Goal: Task Accomplishment & Management: Use online tool/utility

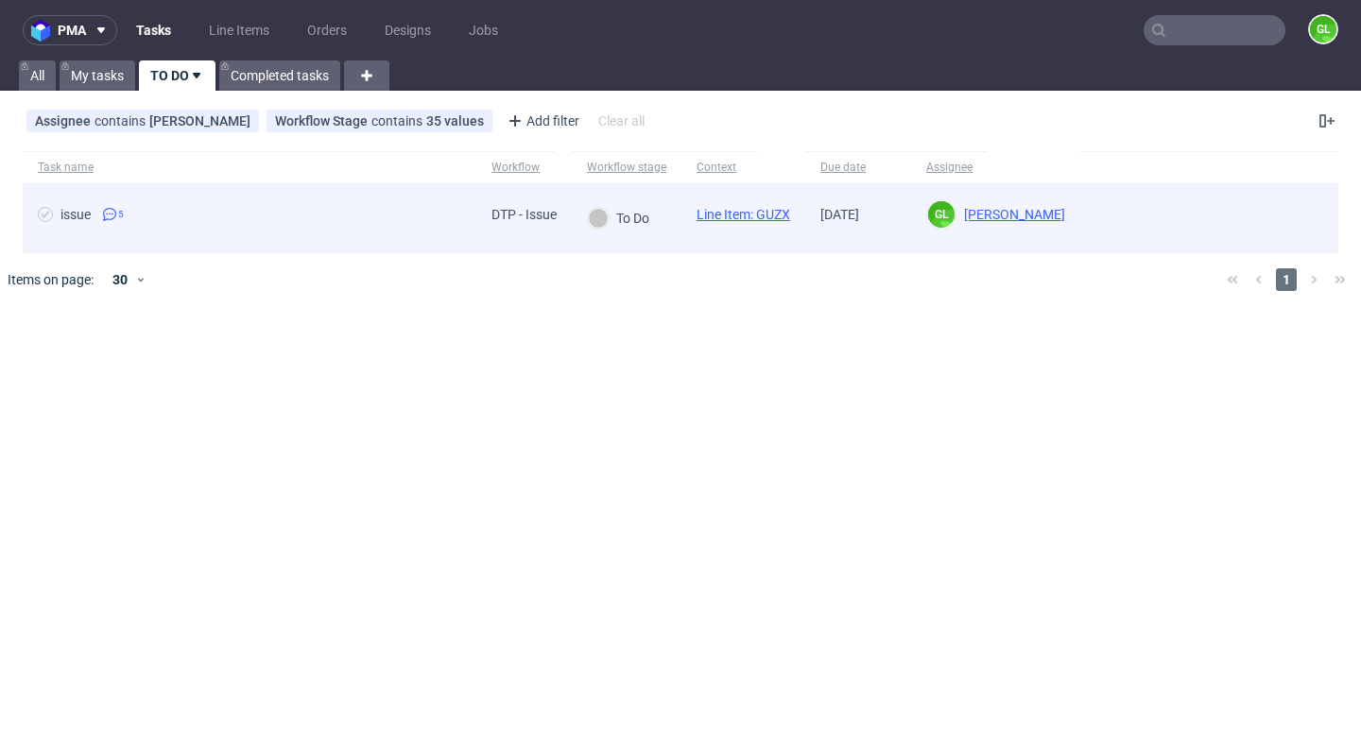
click at [239, 203] on div "issue 5" at bounding box center [250, 218] width 454 height 68
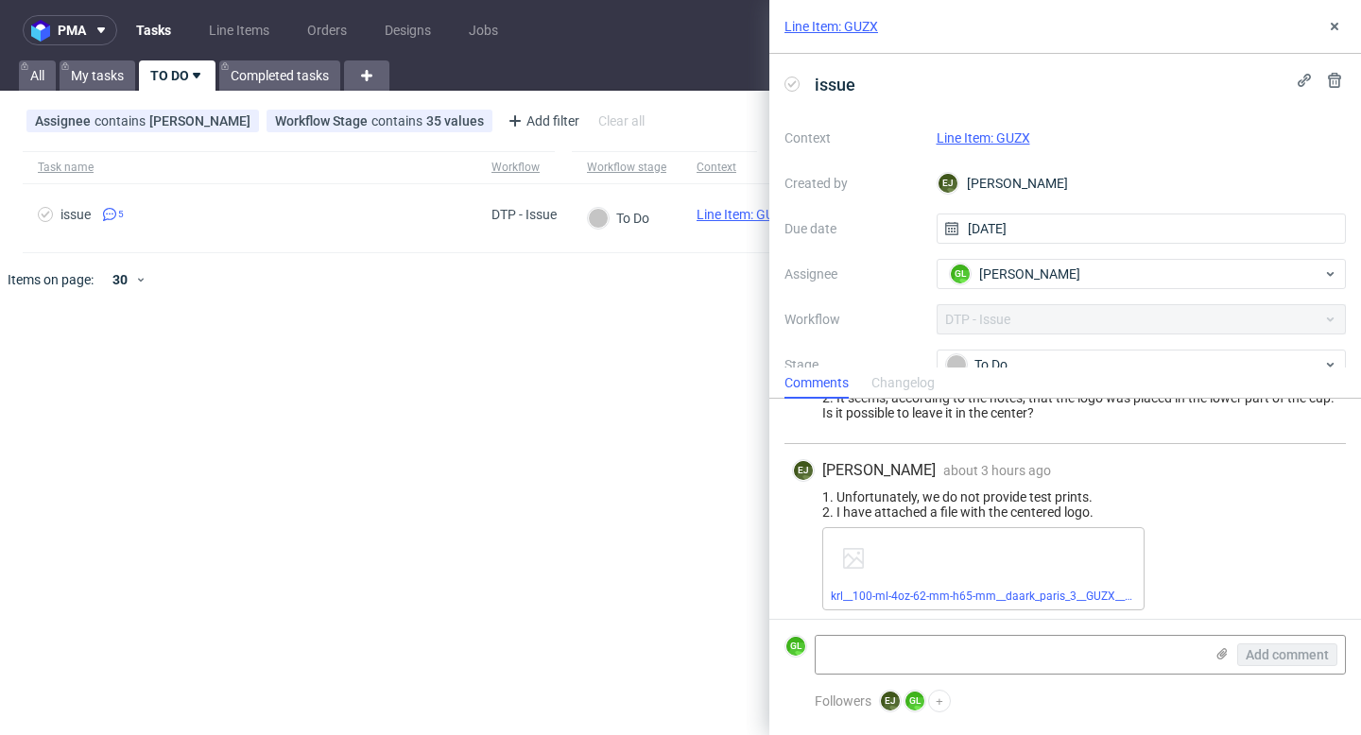
scroll to position [343, 0]
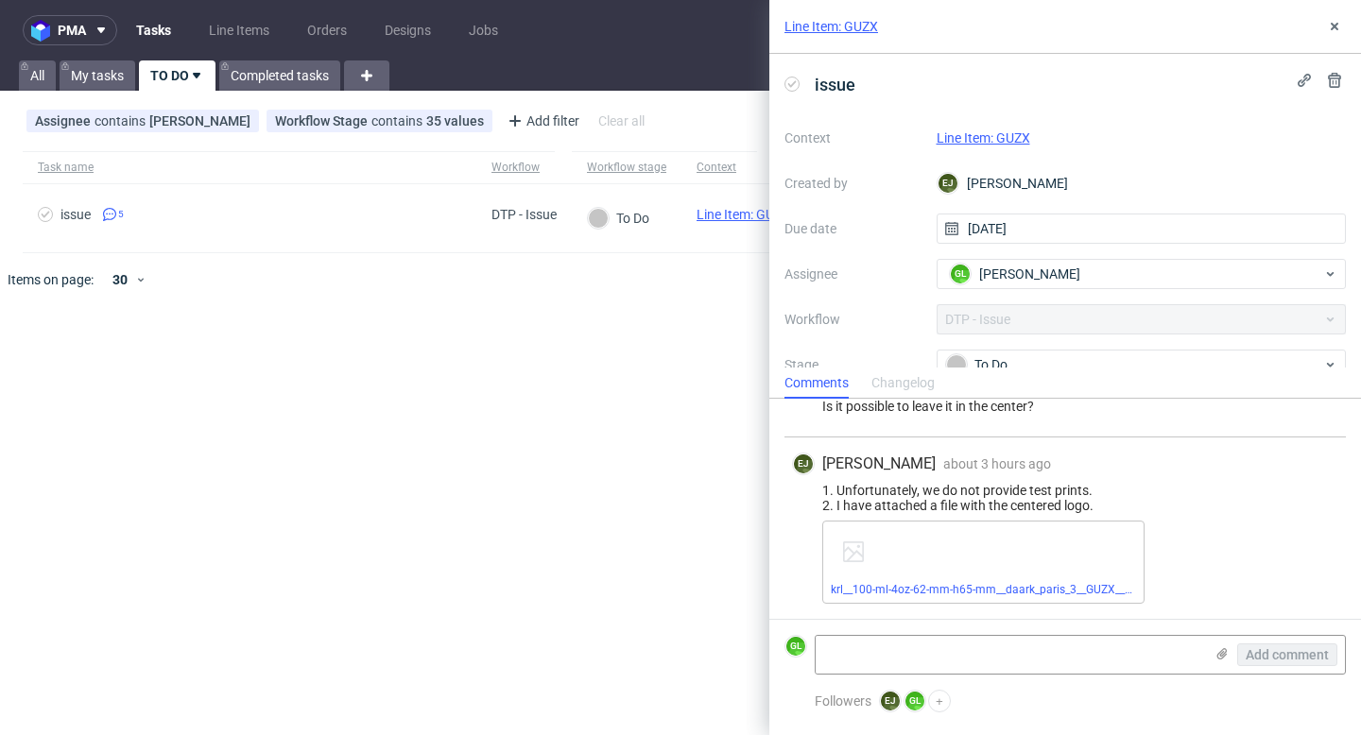
click at [976, 135] on link "Line Item: GUZX" at bounding box center [984, 137] width 94 height 15
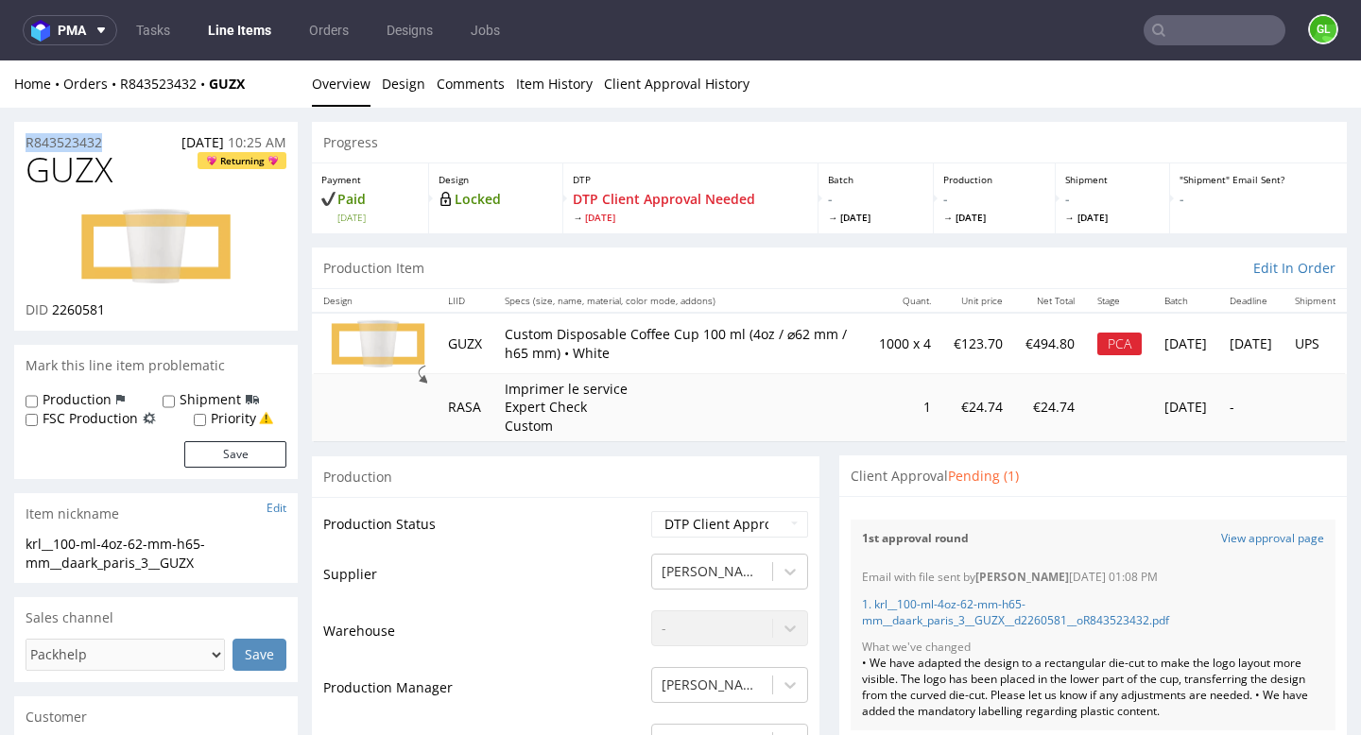
drag, startPoint x: 110, startPoint y: 138, endPoint x: 20, endPoint y: 141, distance: 89.8
click at [19, 141] on div "R843523432 24.09.2025 10:25 AM" at bounding box center [156, 137] width 284 height 30
copy p "R843523432"
drag, startPoint x: 491, startPoint y: 347, endPoint x: 449, endPoint y: 349, distance: 42.6
click at [449, 349] on td "GUZX" at bounding box center [465, 343] width 57 height 60
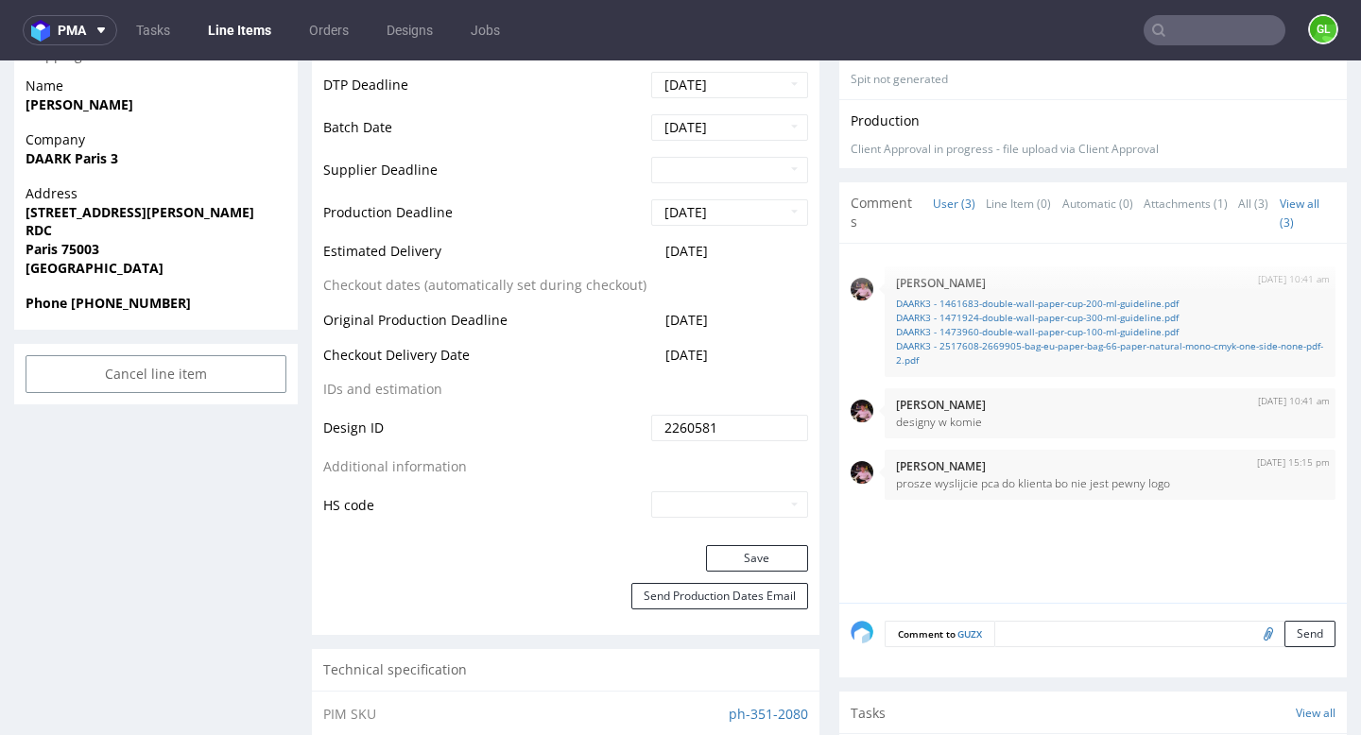
scroll to position [989, 0]
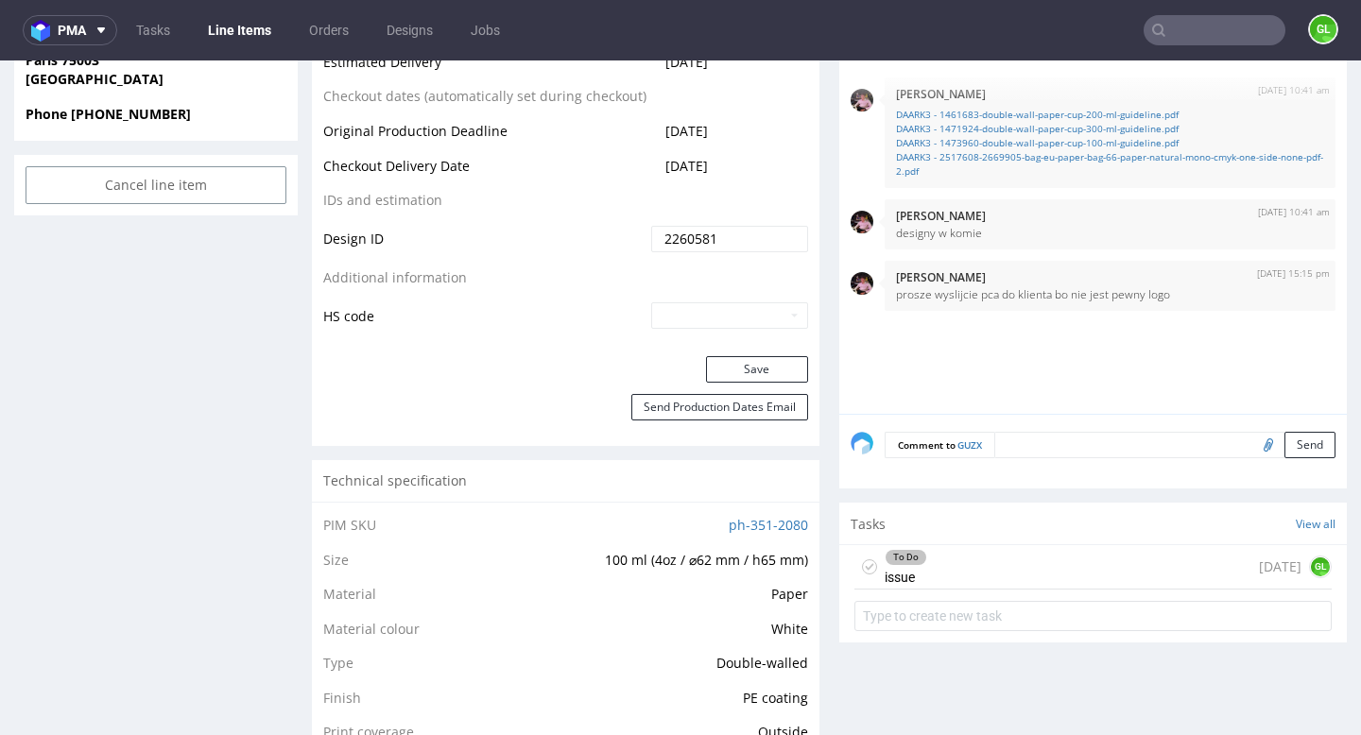
click at [1026, 577] on div "To Do issue 3 days ago GL" at bounding box center [1092, 567] width 477 height 44
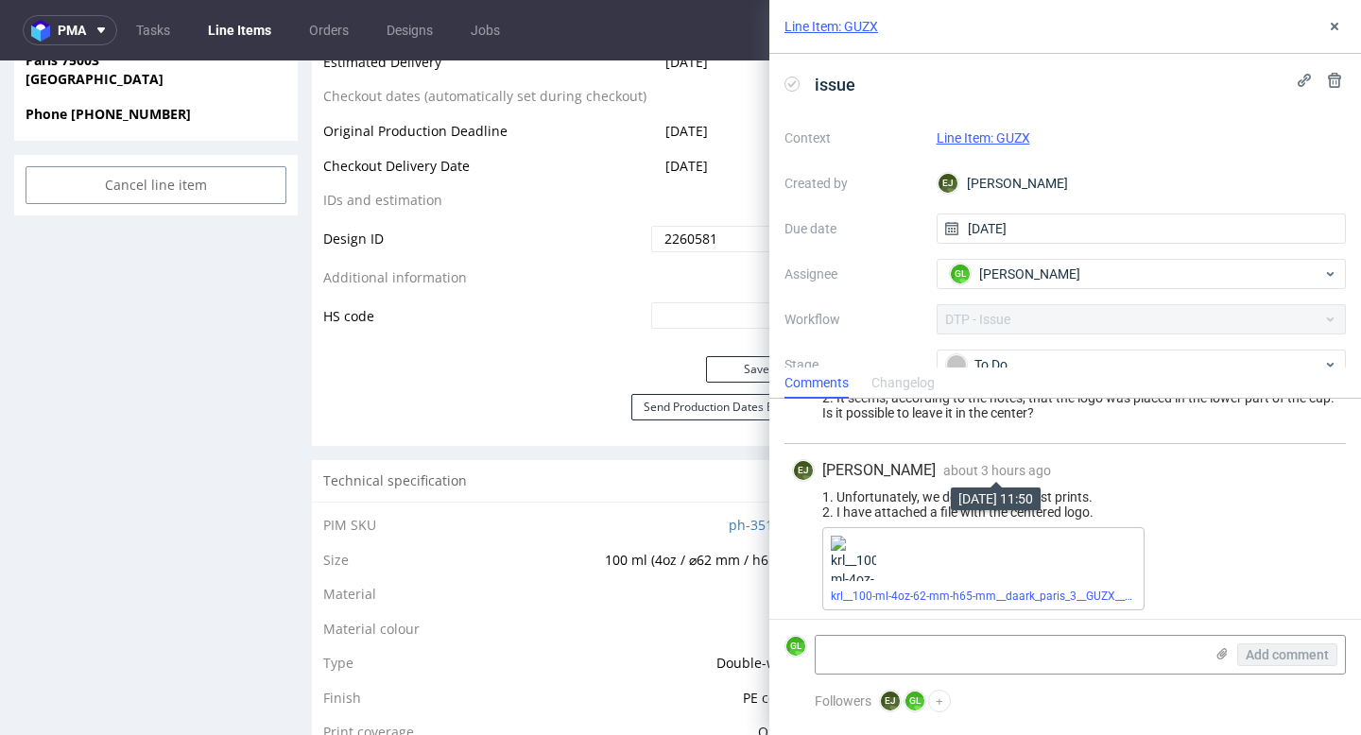
scroll to position [343, 0]
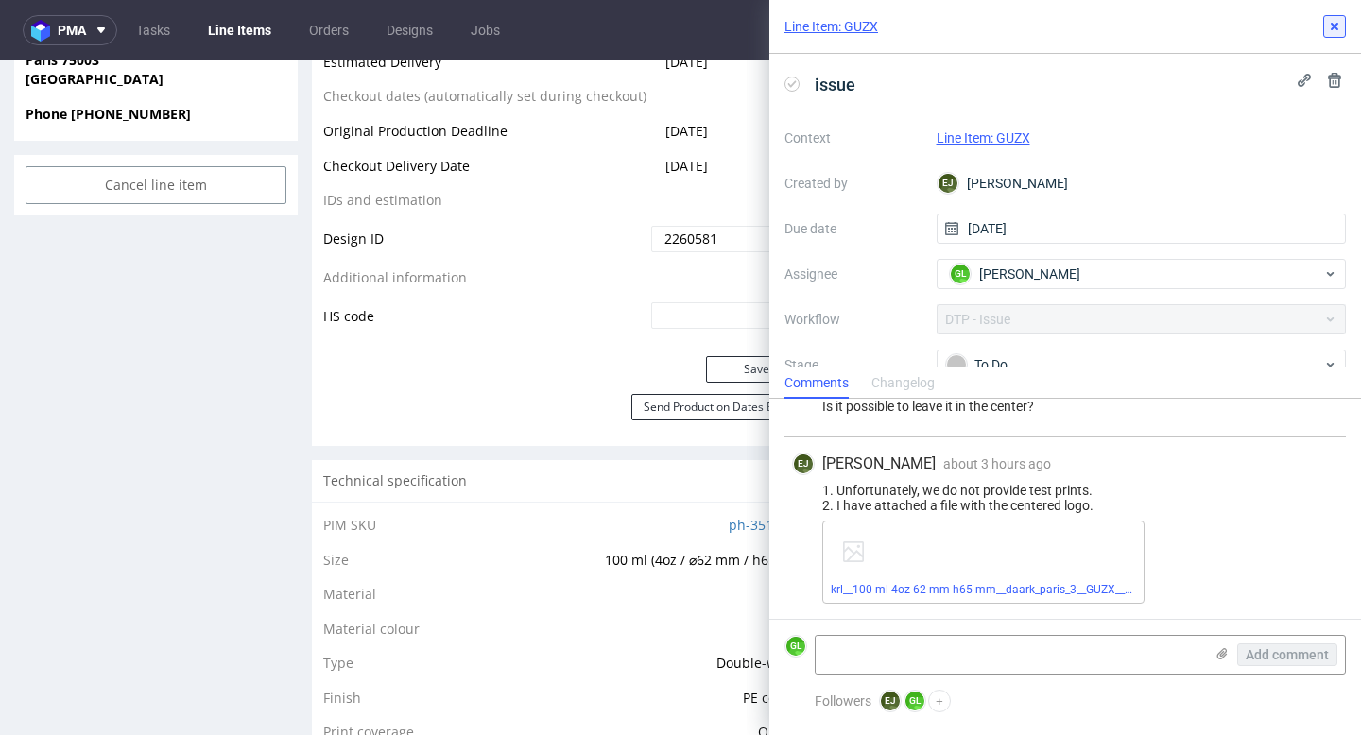
click at [1335, 21] on icon at bounding box center [1334, 26] width 15 height 15
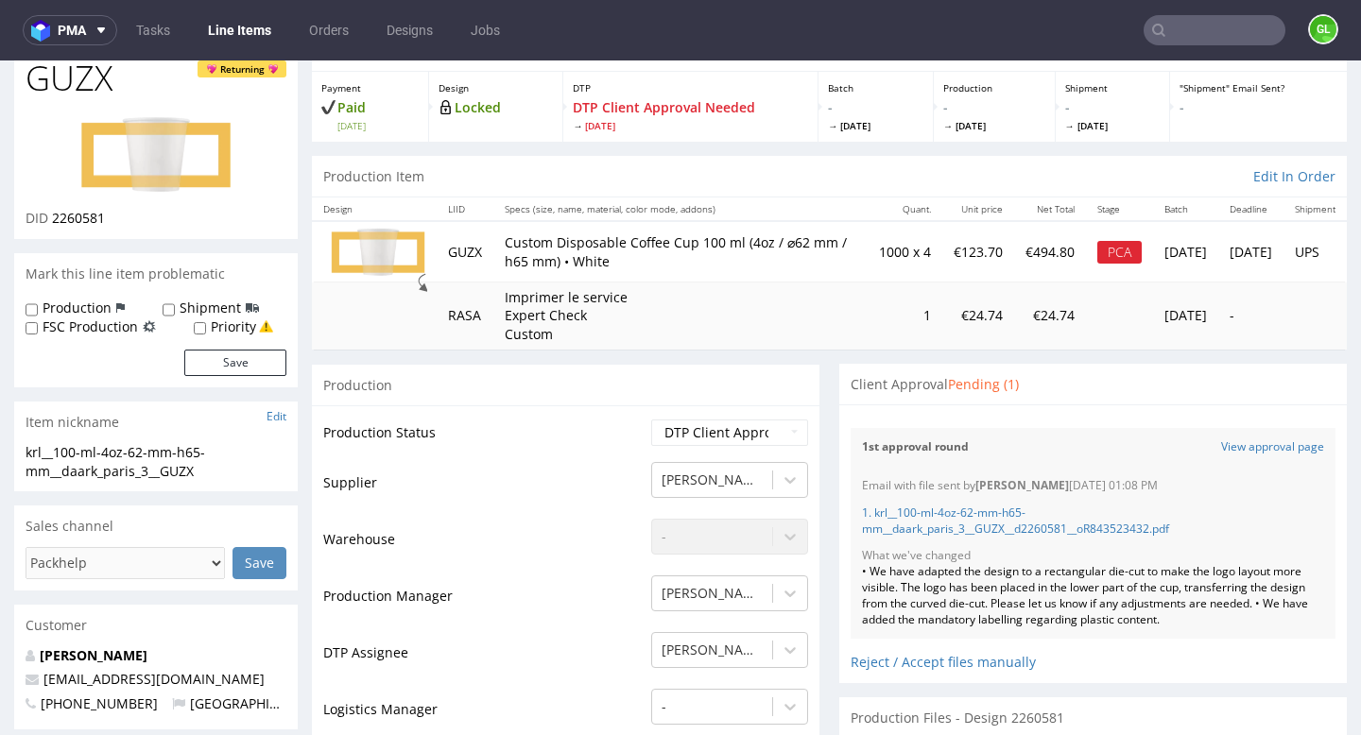
scroll to position [66, 0]
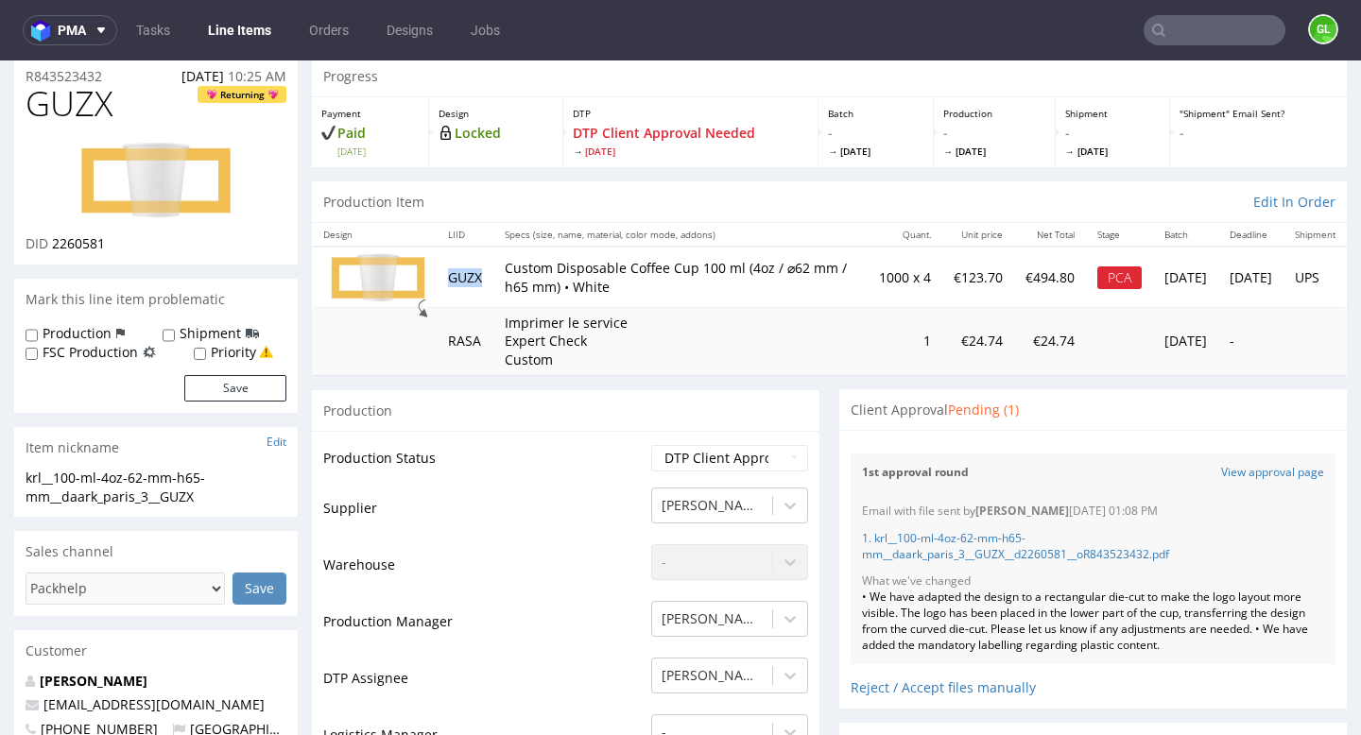
drag, startPoint x: 492, startPoint y: 275, endPoint x: 448, endPoint y: 279, distance: 44.6
click at [448, 279] on td "GUZX" at bounding box center [465, 277] width 57 height 60
copy td "GUZX"
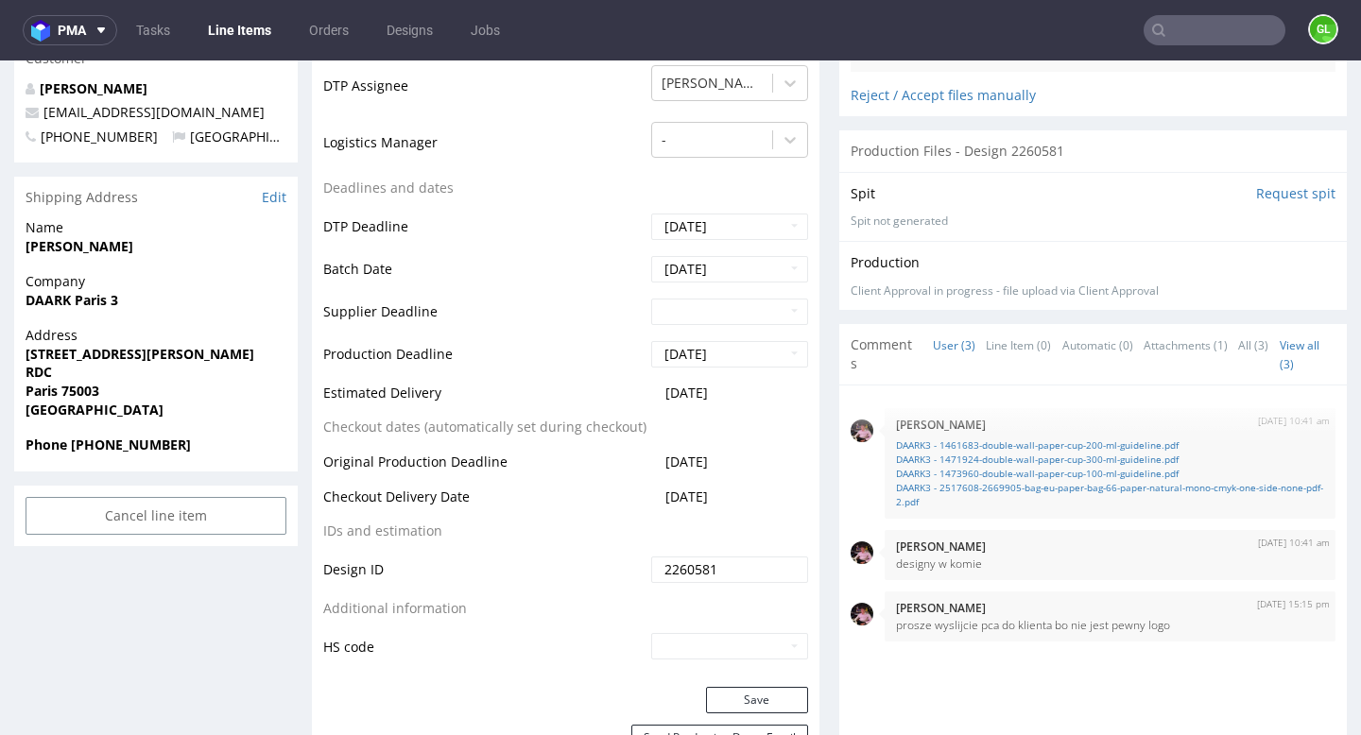
scroll to position [1228, 0]
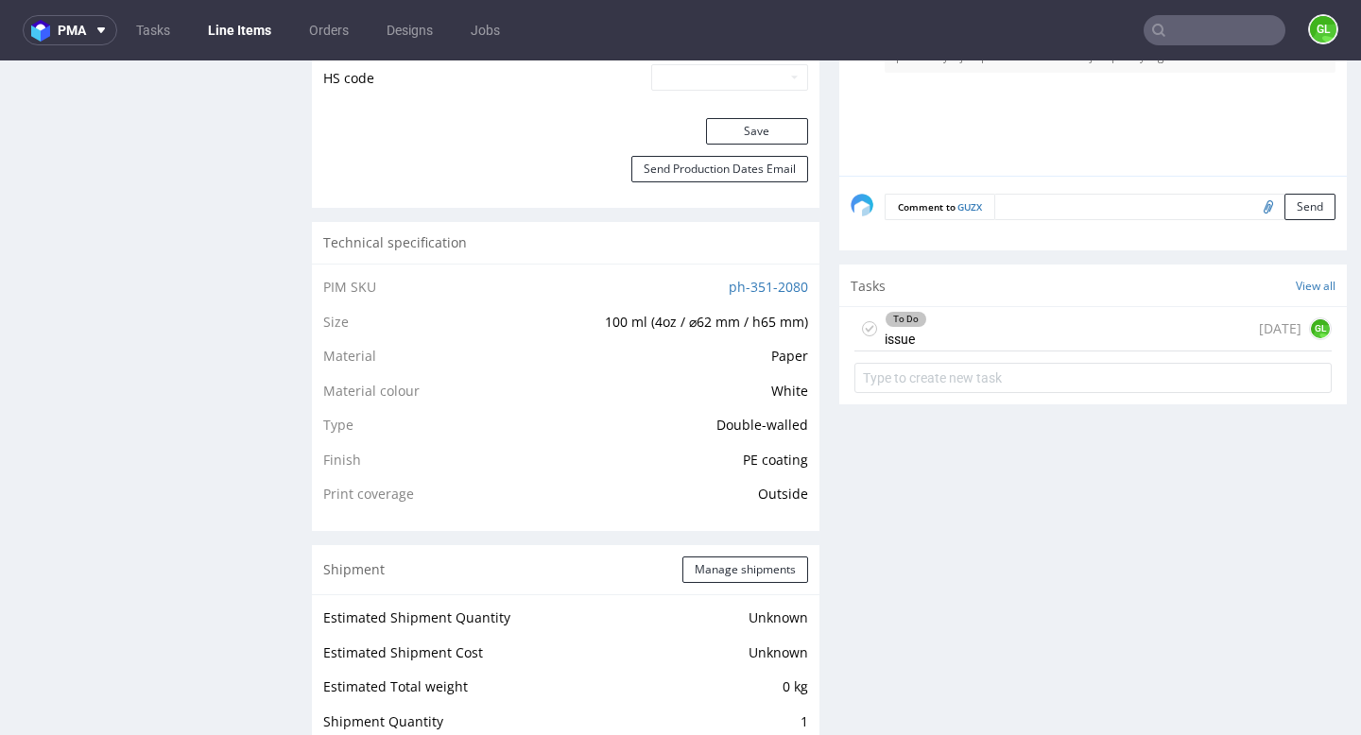
click at [1005, 336] on div "To Do issue 3 days ago GL" at bounding box center [1092, 329] width 477 height 44
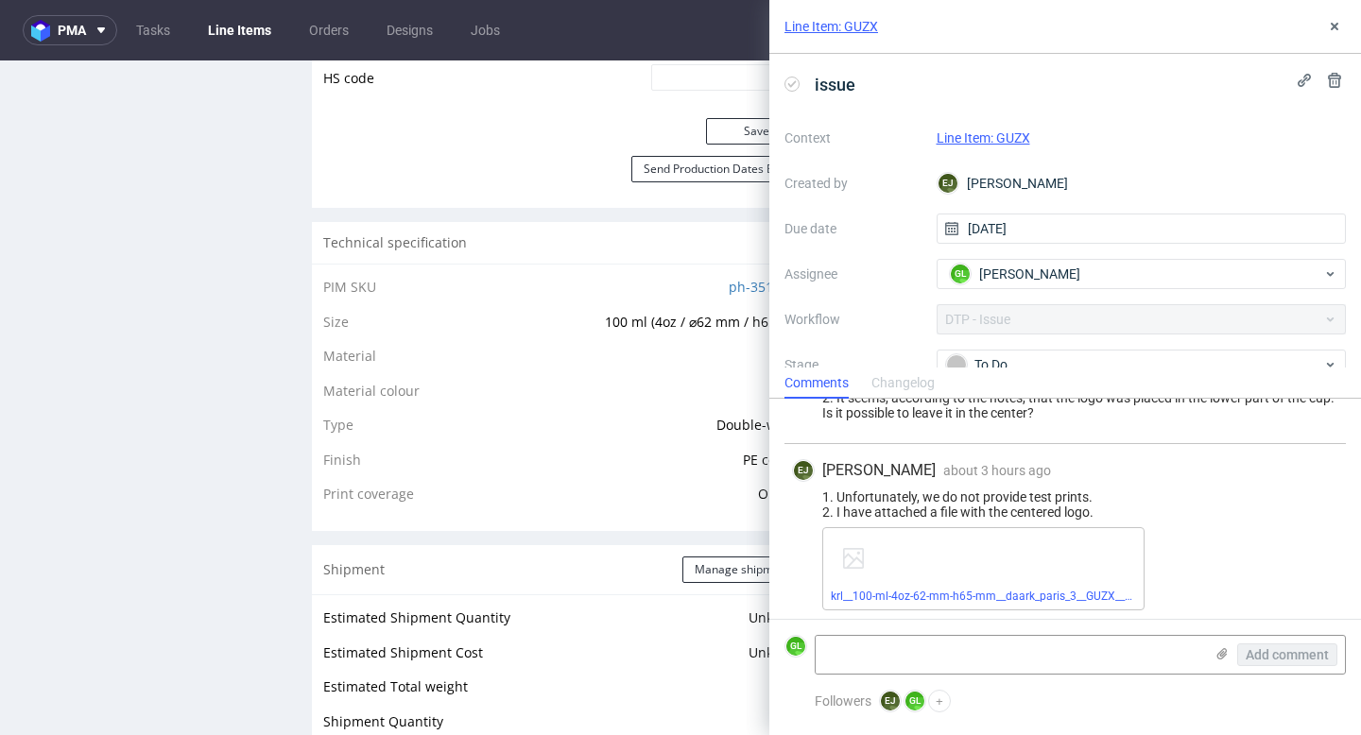
scroll to position [343, 0]
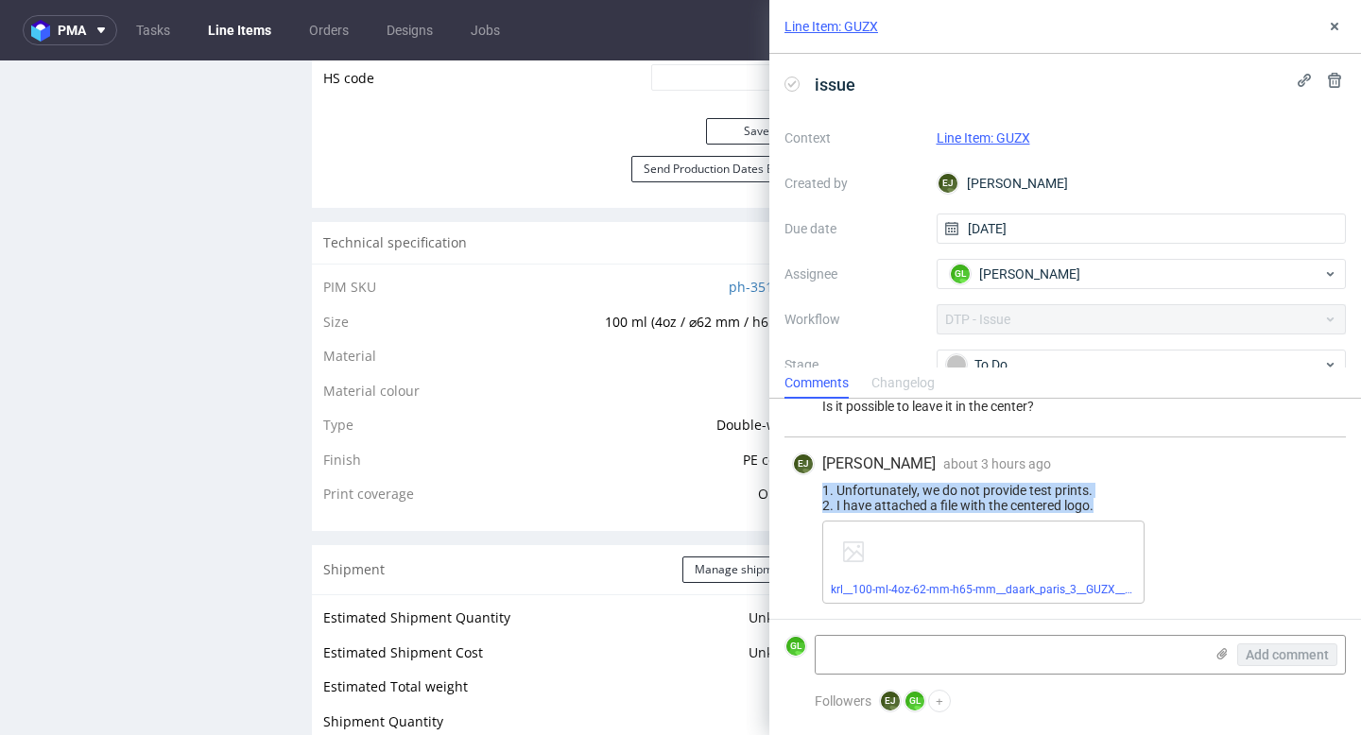
drag, startPoint x: 816, startPoint y: 489, endPoint x: 1114, endPoint y: 502, distance: 298.0
click at [1114, 502] on div "1. Unfortunately, we do not provide test prints. 2. I have attached a file with…" at bounding box center [1065, 498] width 546 height 30
click at [966, 593] on link "krl__100-ml-4oz-62-mm-h65-mm__daark_paris_3__GUZX__d2260581__oR843523432.pdf" at bounding box center [1055, 589] width 449 height 13
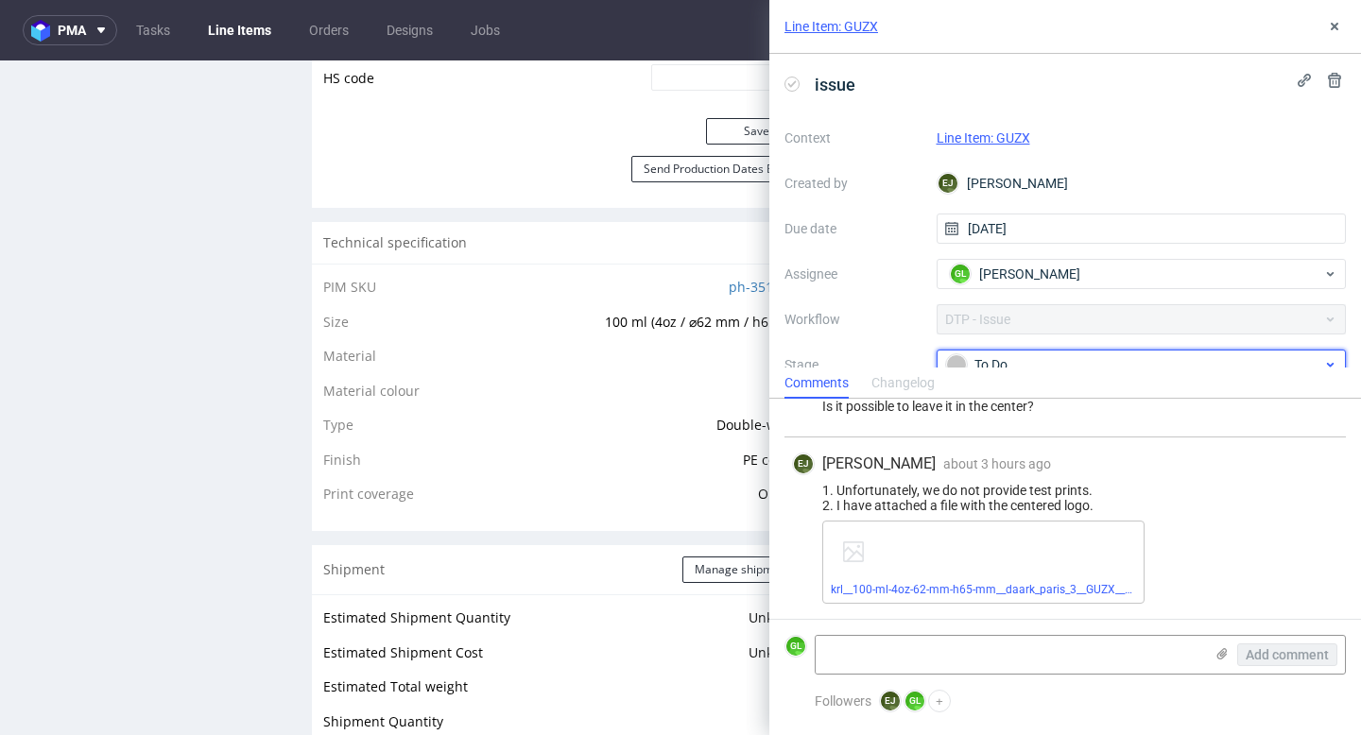
click at [1142, 353] on span "To Do" at bounding box center [1134, 364] width 378 height 23
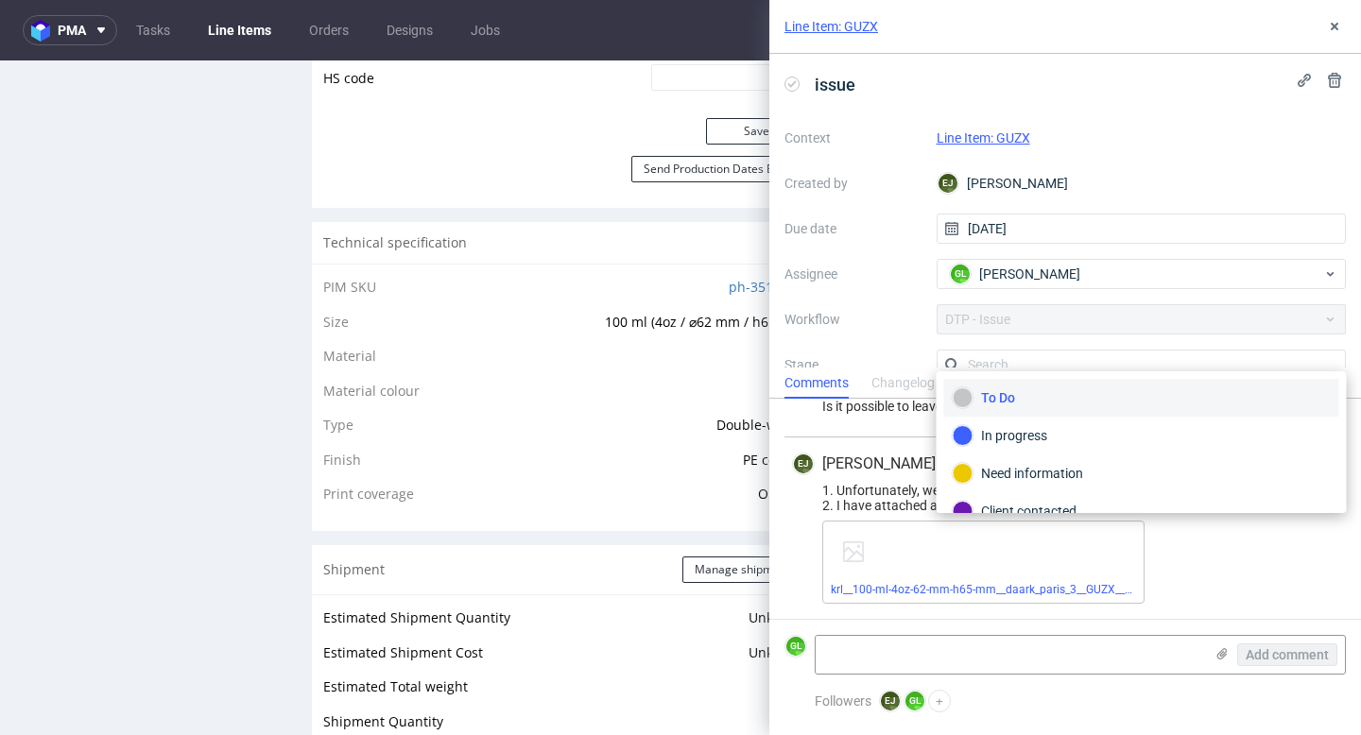
scroll to position [12, 0]
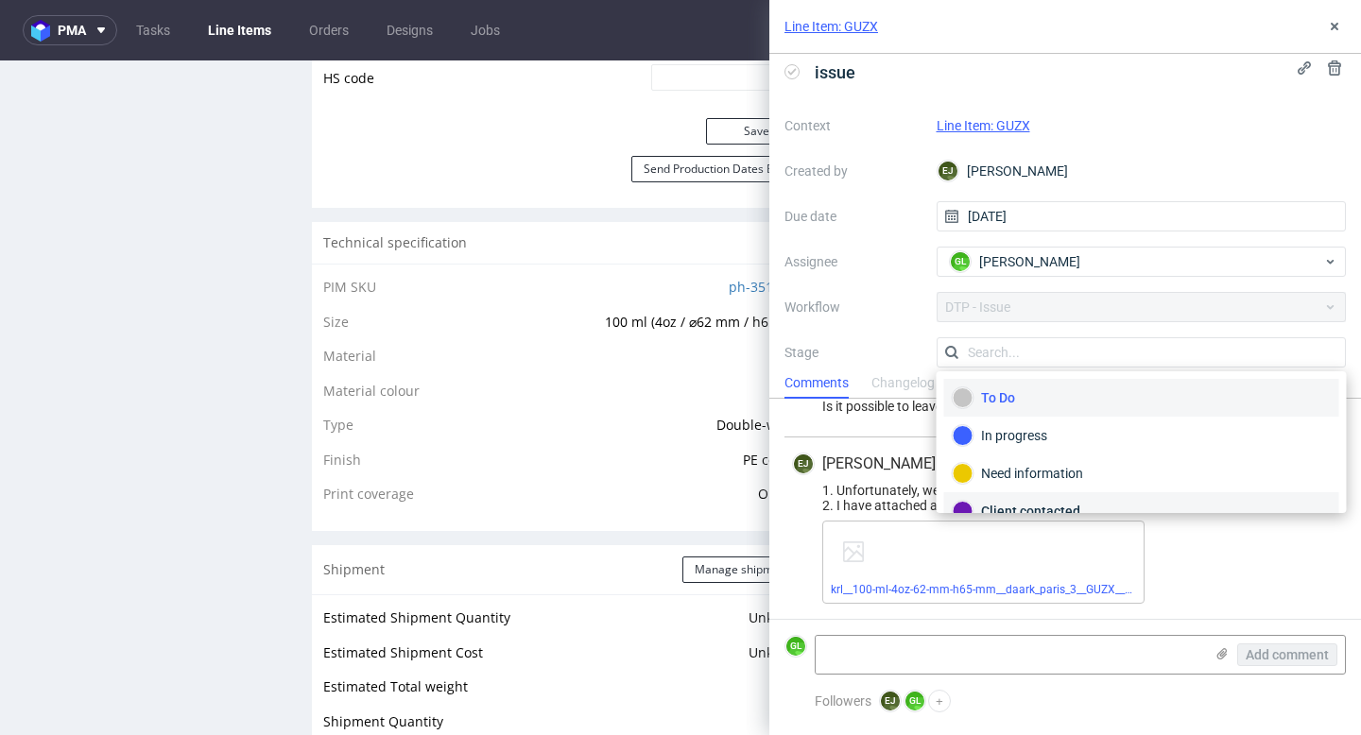
click at [1047, 507] on div "Client contacted" at bounding box center [1142, 511] width 378 height 21
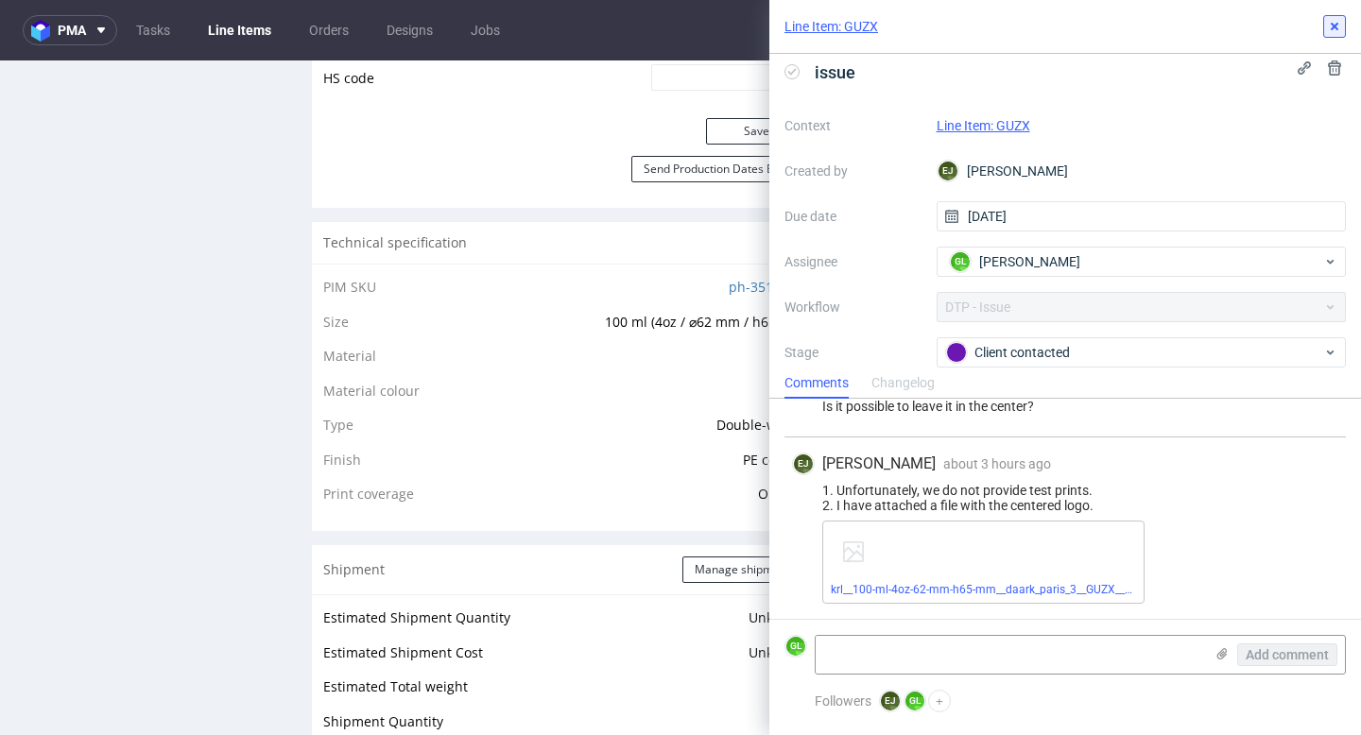
click at [1340, 26] on icon at bounding box center [1334, 26] width 15 height 15
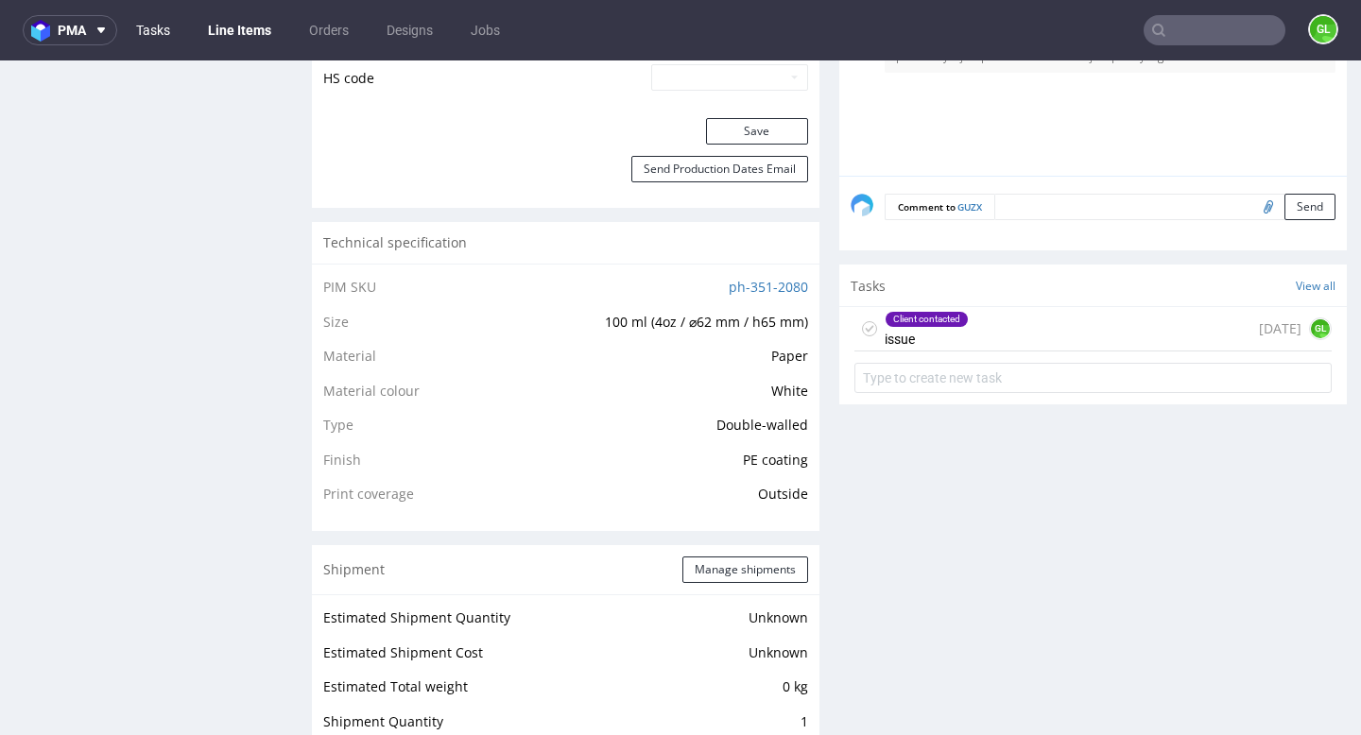
click at [156, 41] on link "Tasks" at bounding box center [153, 30] width 57 height 30
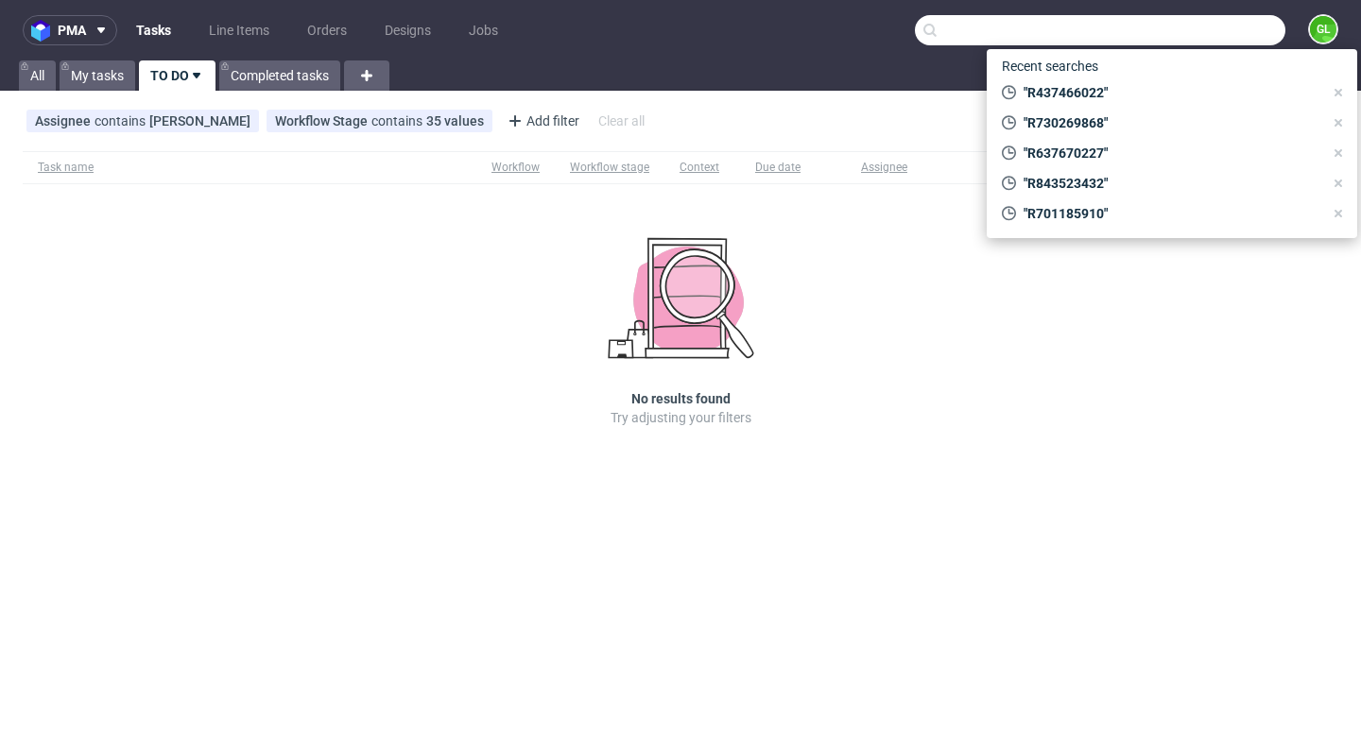
click at [1228, 34] on input "text" at bounding box center [1100, 30] width 370 height 30
paste input "R437466022"
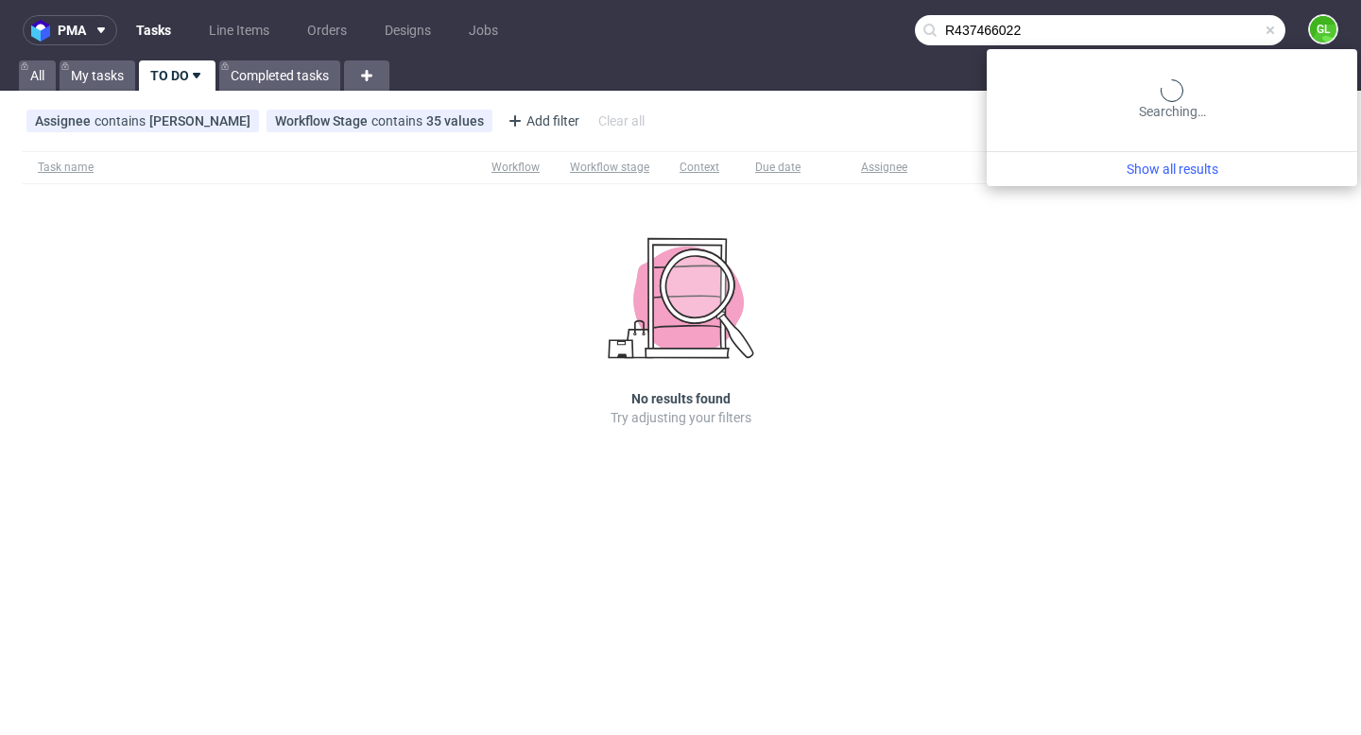
type input "R437466022"
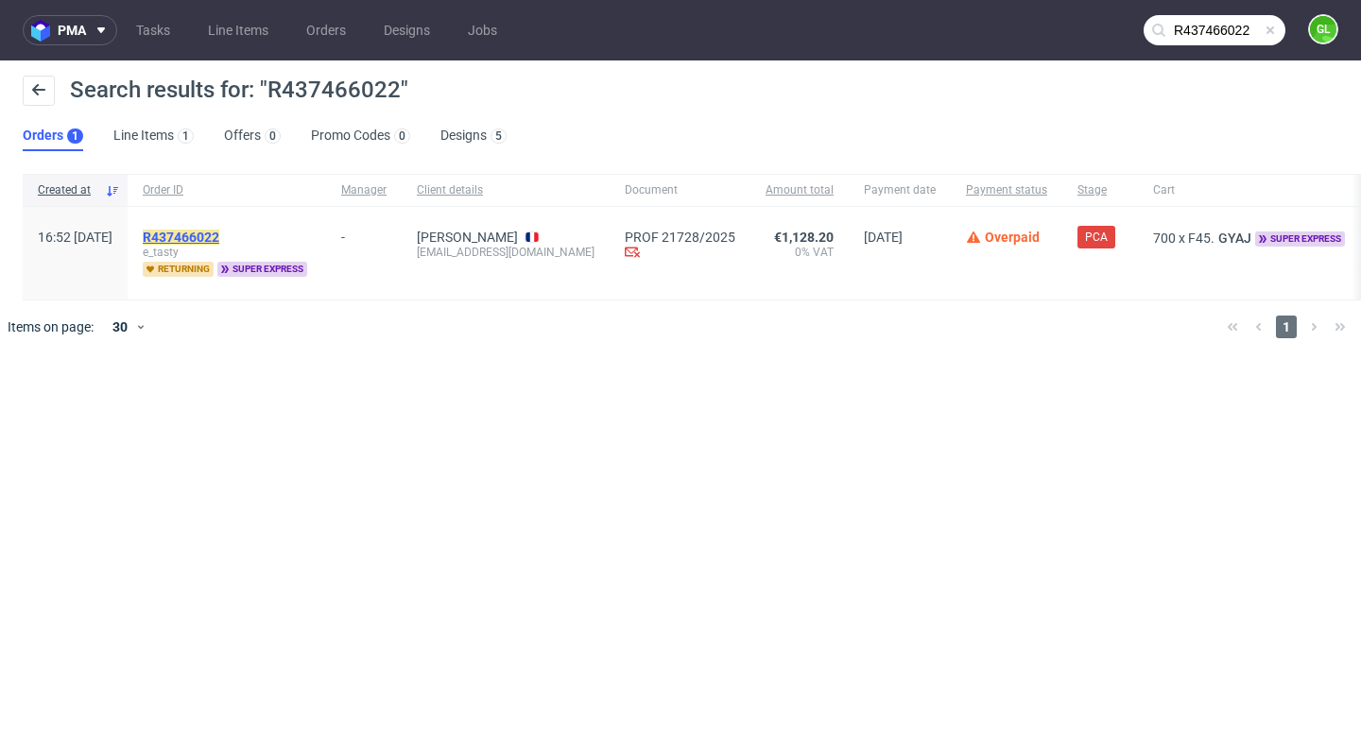
click at [219, 240] on mark "R437466022" at bounding box center [181, 237] width 77 height 15
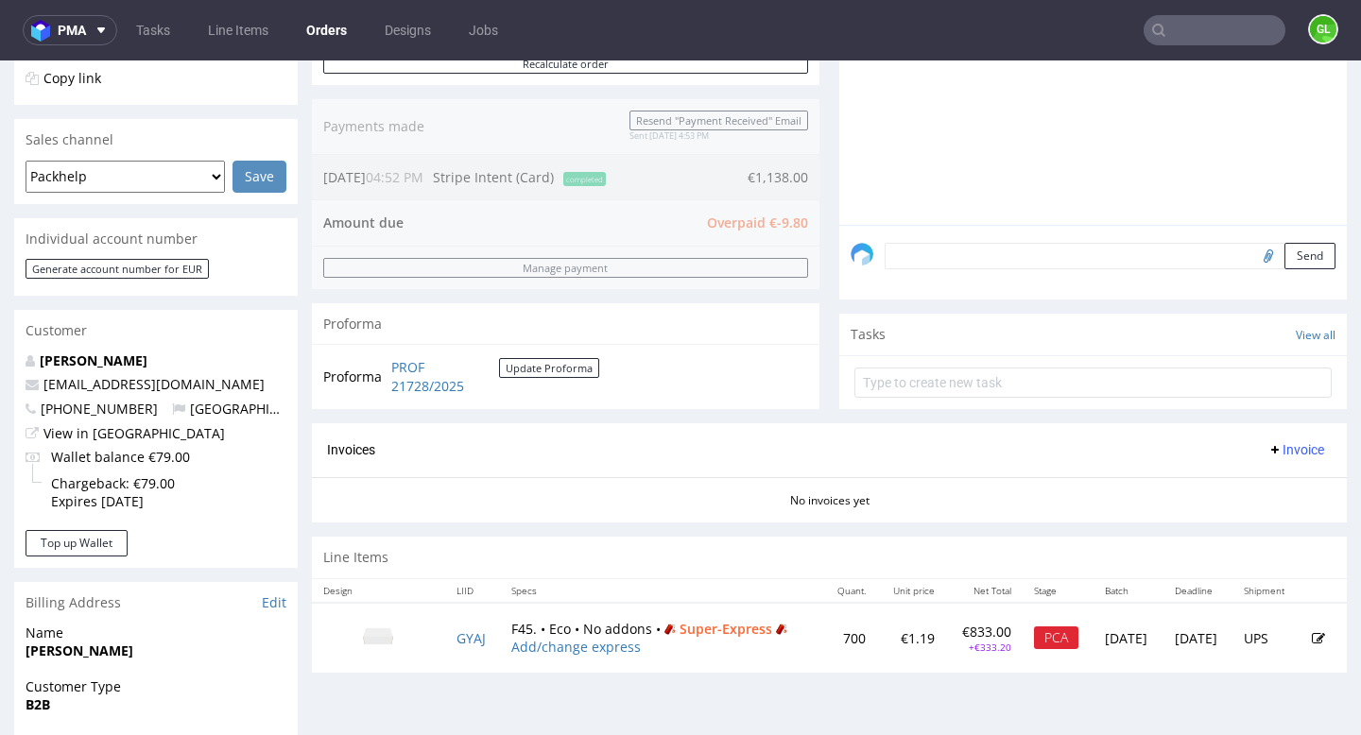
scroll to position [575, 0]
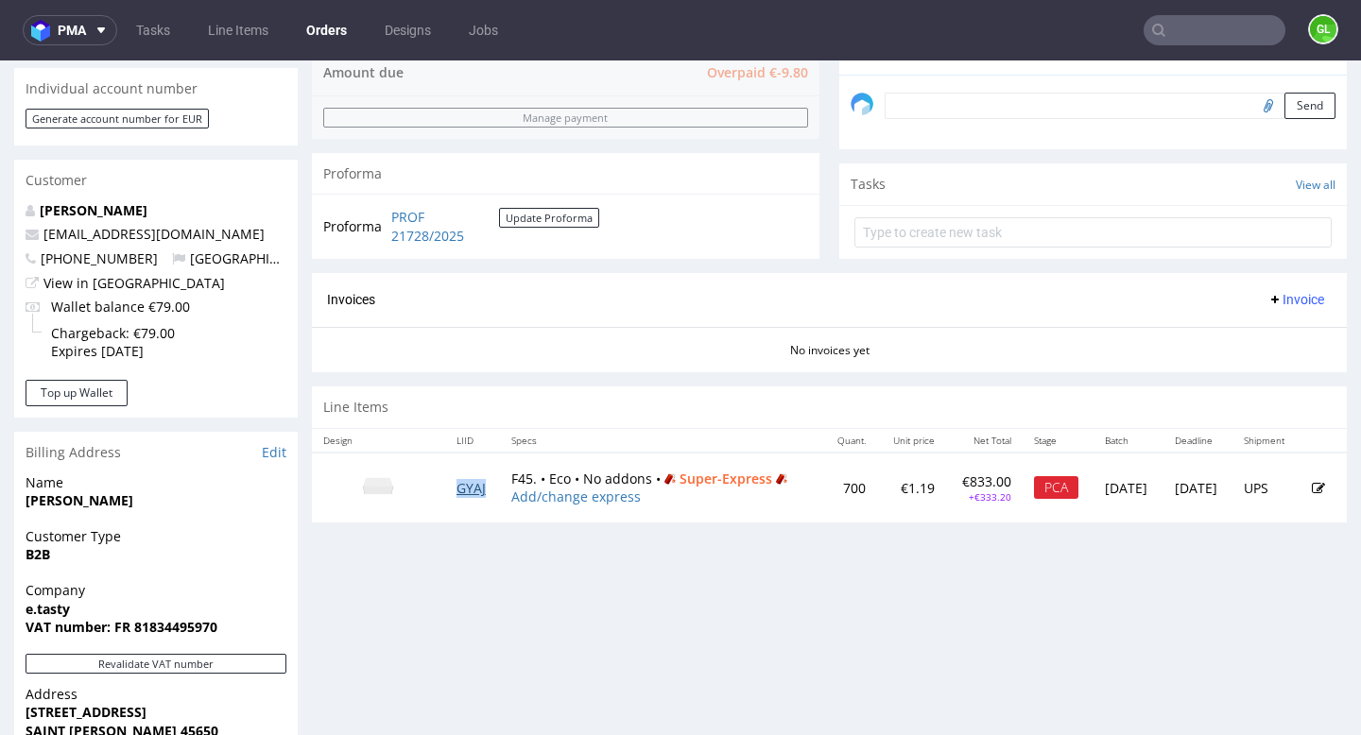
click at [459, 497] on link "GYAJ" at bounding box center [470, 488] width 29 height 18
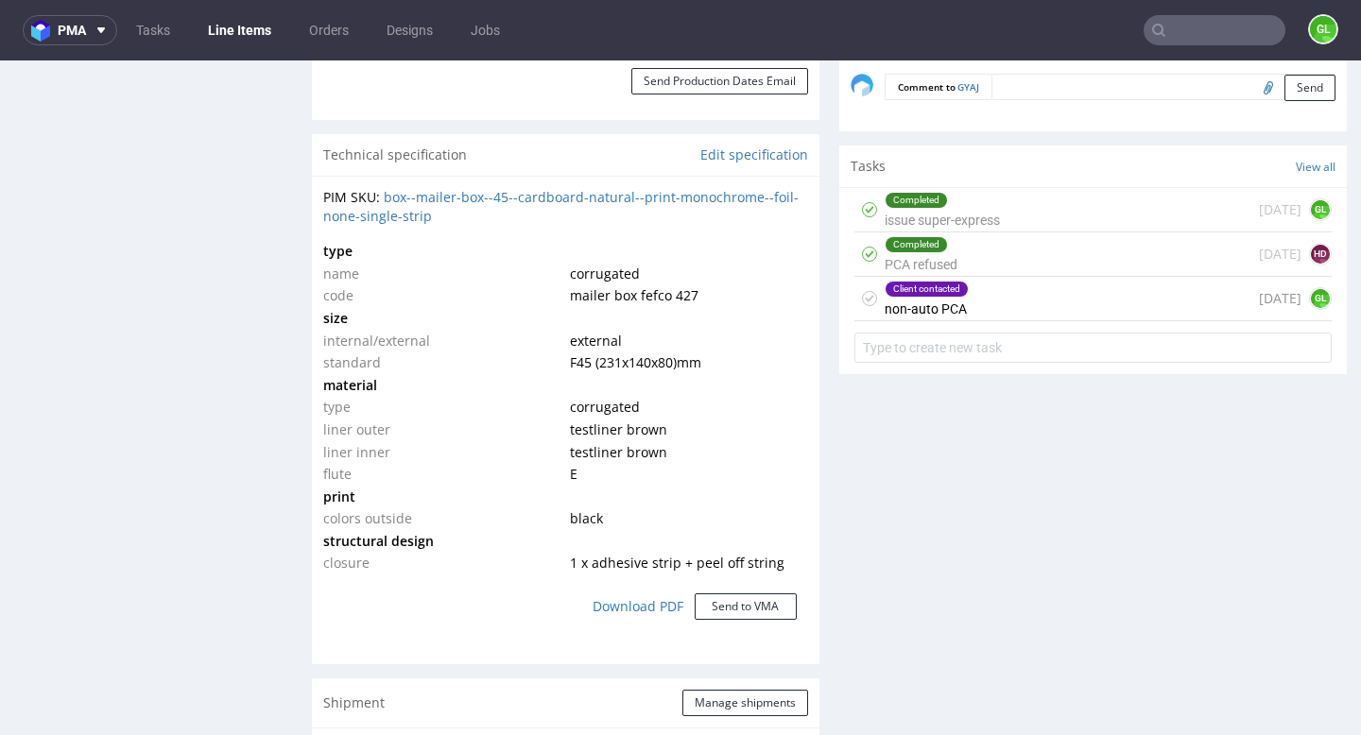
scroll to position [1234, 0]
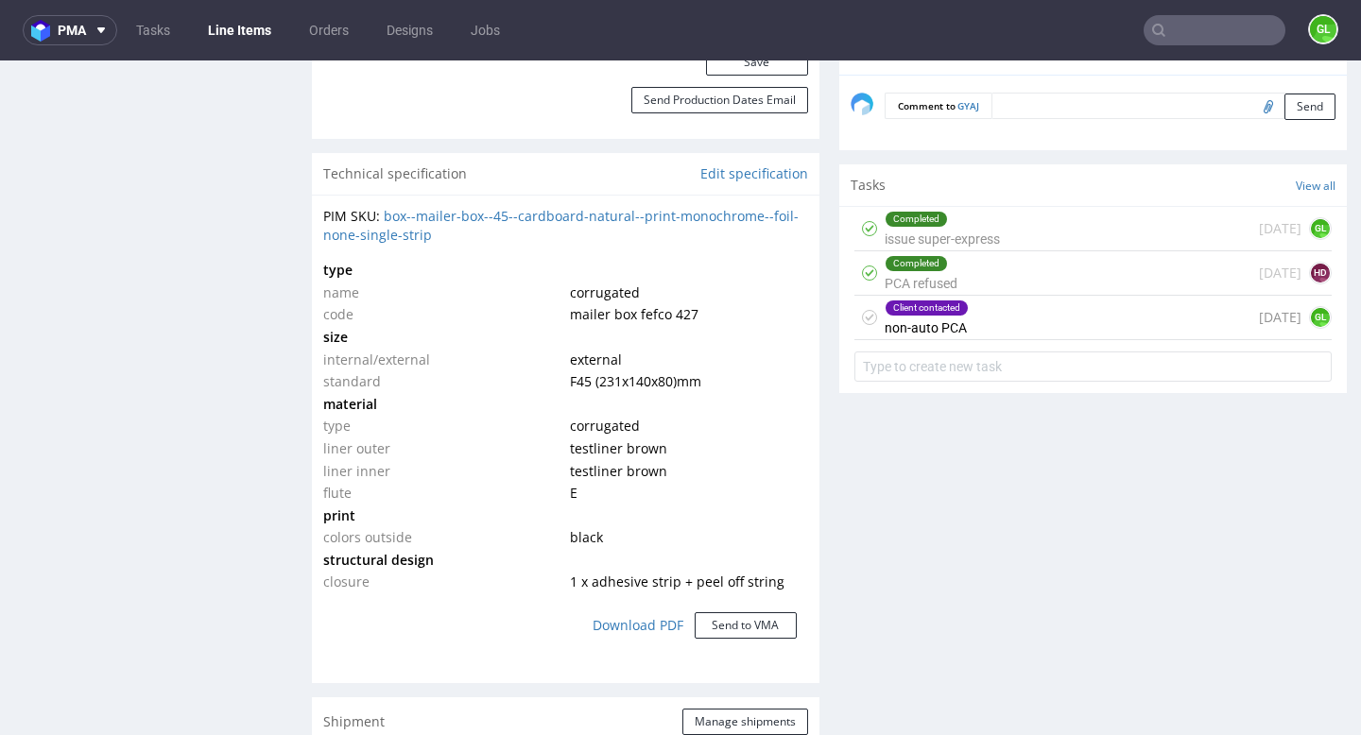
click at [1035, 318] on div "Client contacted non-auto PCA today GL" at bounding box center [1092, 318] width 477 height 44
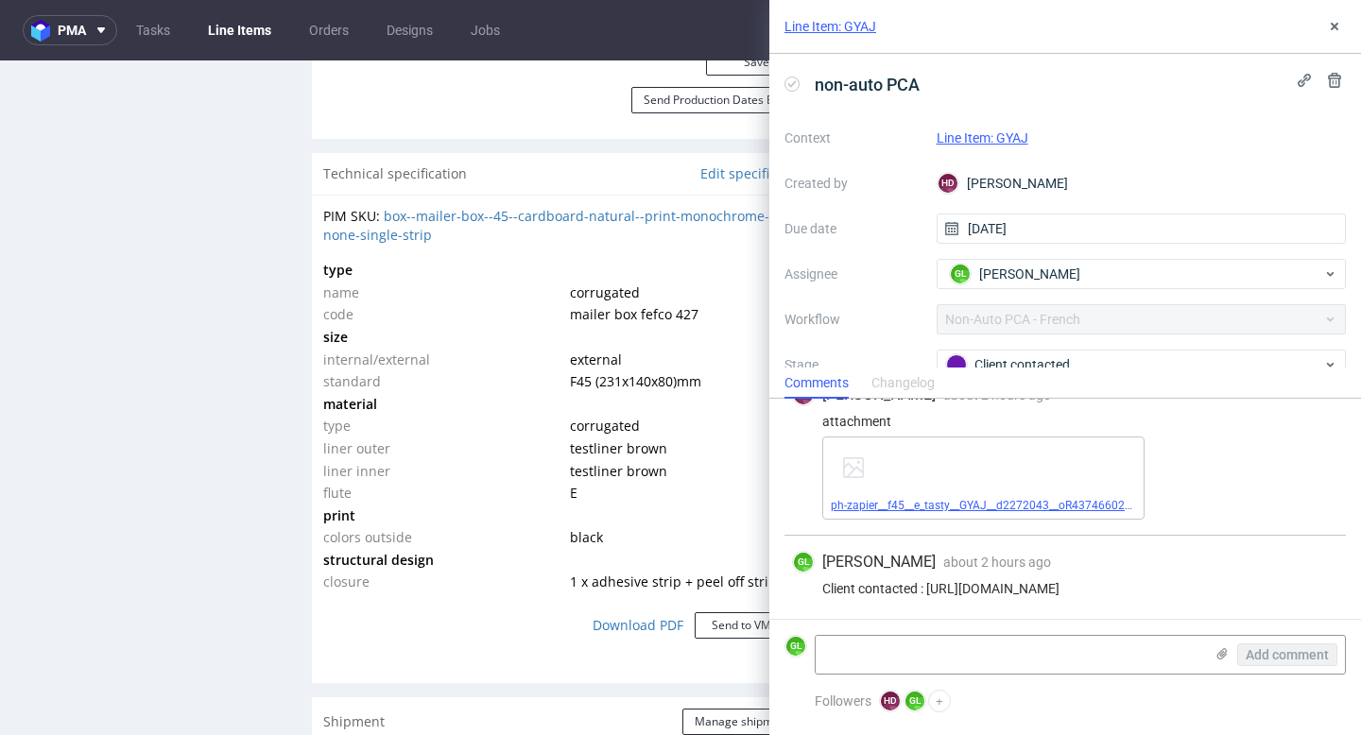
scroll to position [45, 0]
click at [1337, 26] on icon at bounding box center [1334, 26] width 15 height 15
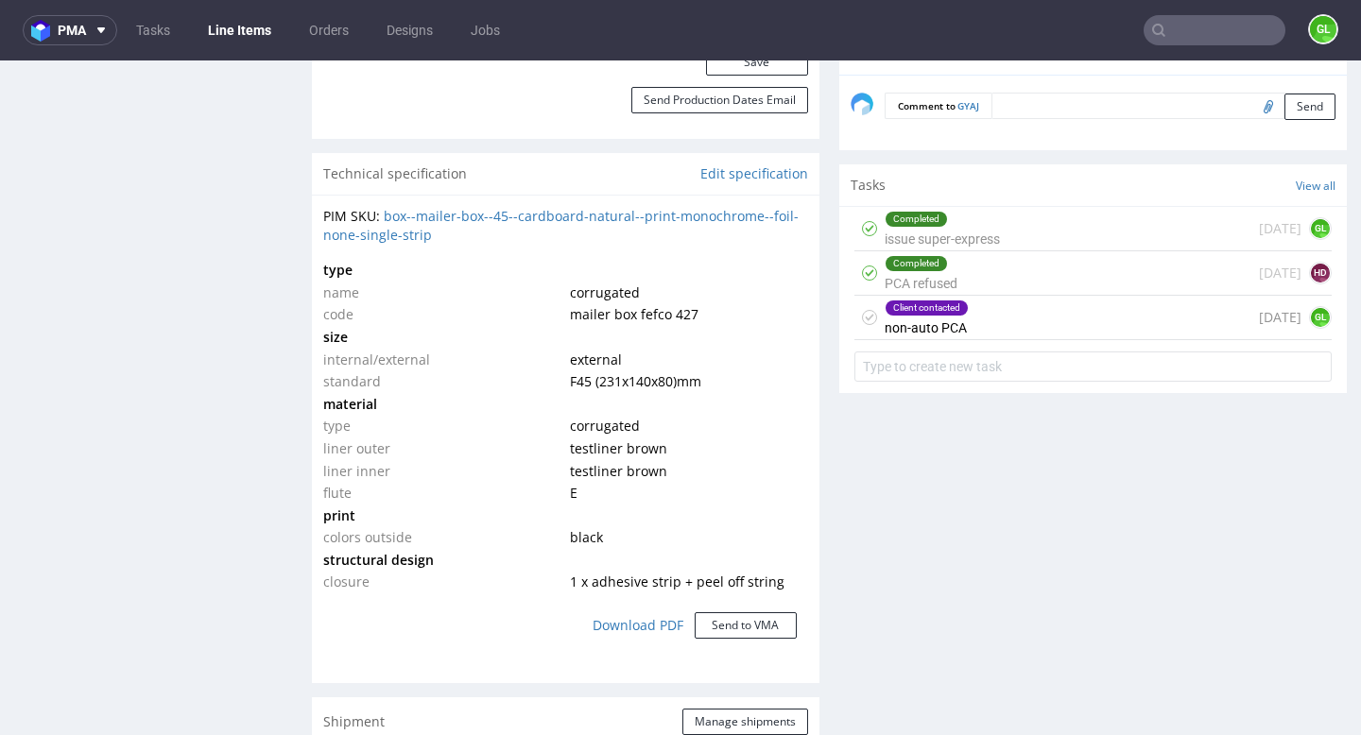
click at [1010, 278] on div "Completed PCA refused today HD" at bounding box center [1092, 273] width 477 height 44
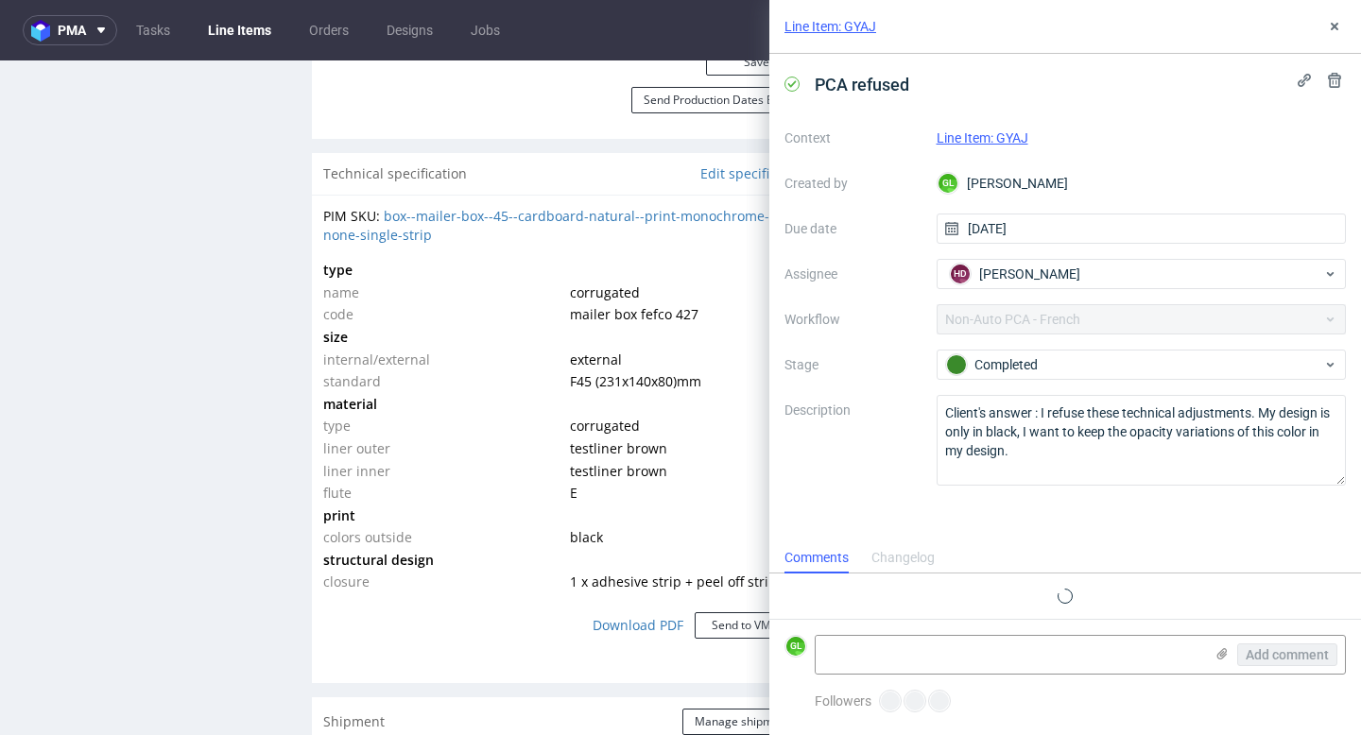
scroll to position [15, 0]
click at [1341, 27] on icon at bounding box center [1334, 26] width 15 height 15
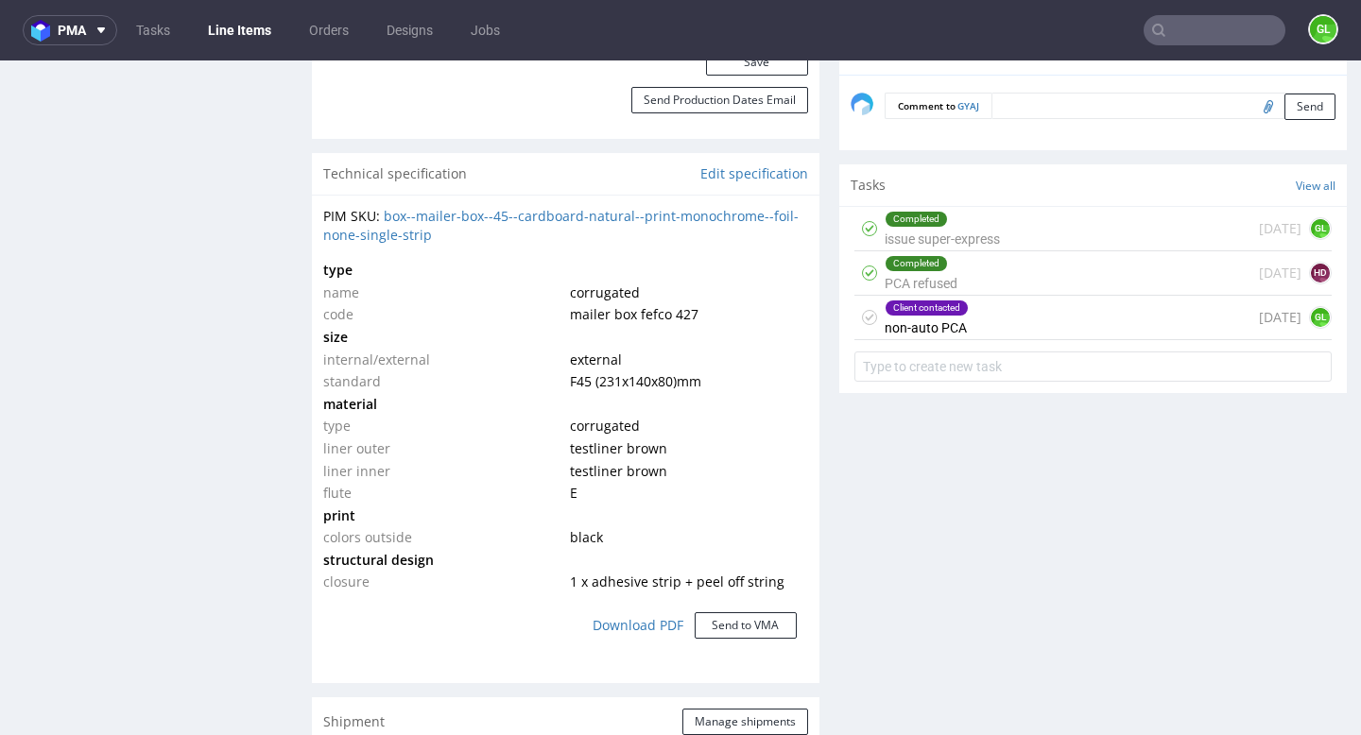
click at [1000, 323] on div "Client contacted non-auto PCA today GL" at bounding box center [1092, 318] width 477 height 44
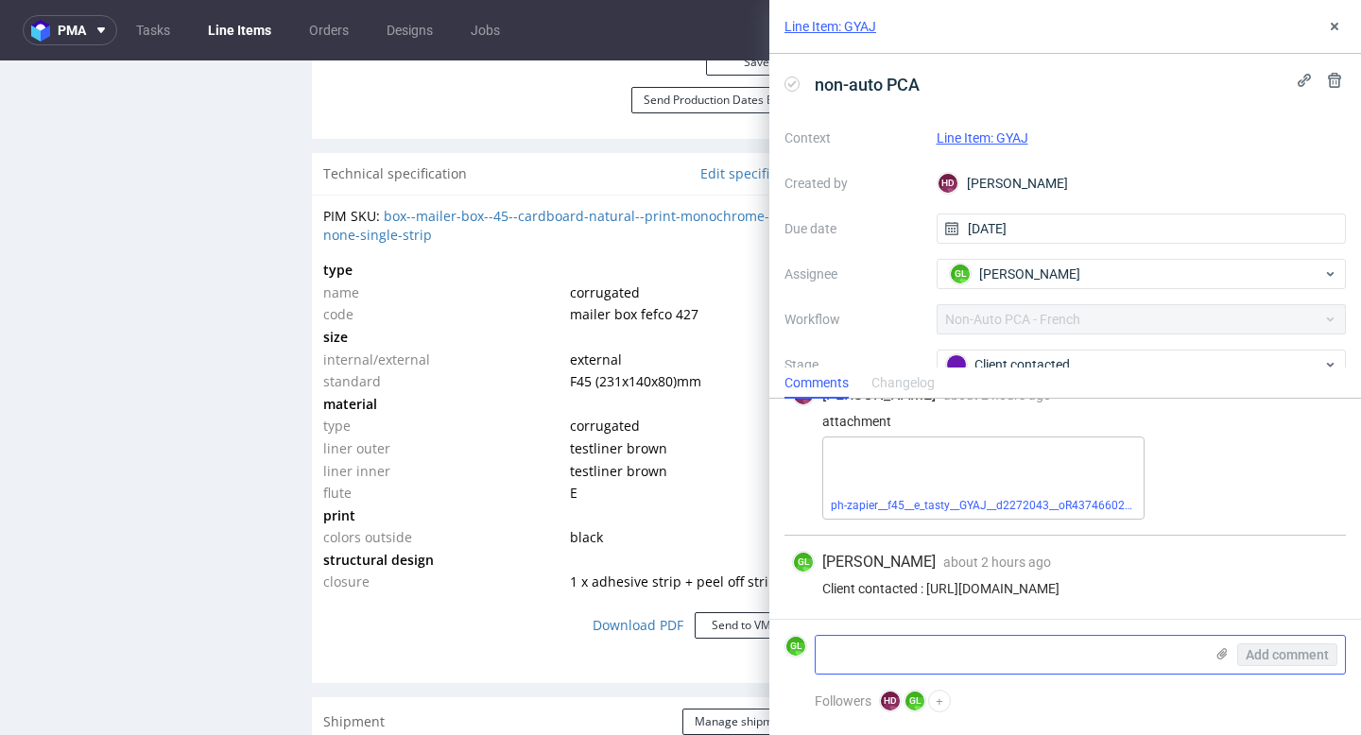
scroll to position [45, 0]
click at [870, 644] on textarea at bounding box center [1009, 655] width 387 height 38
paste textarea "In this case, we wish to stay on the kraft order as seen with Lisa, with the at…"
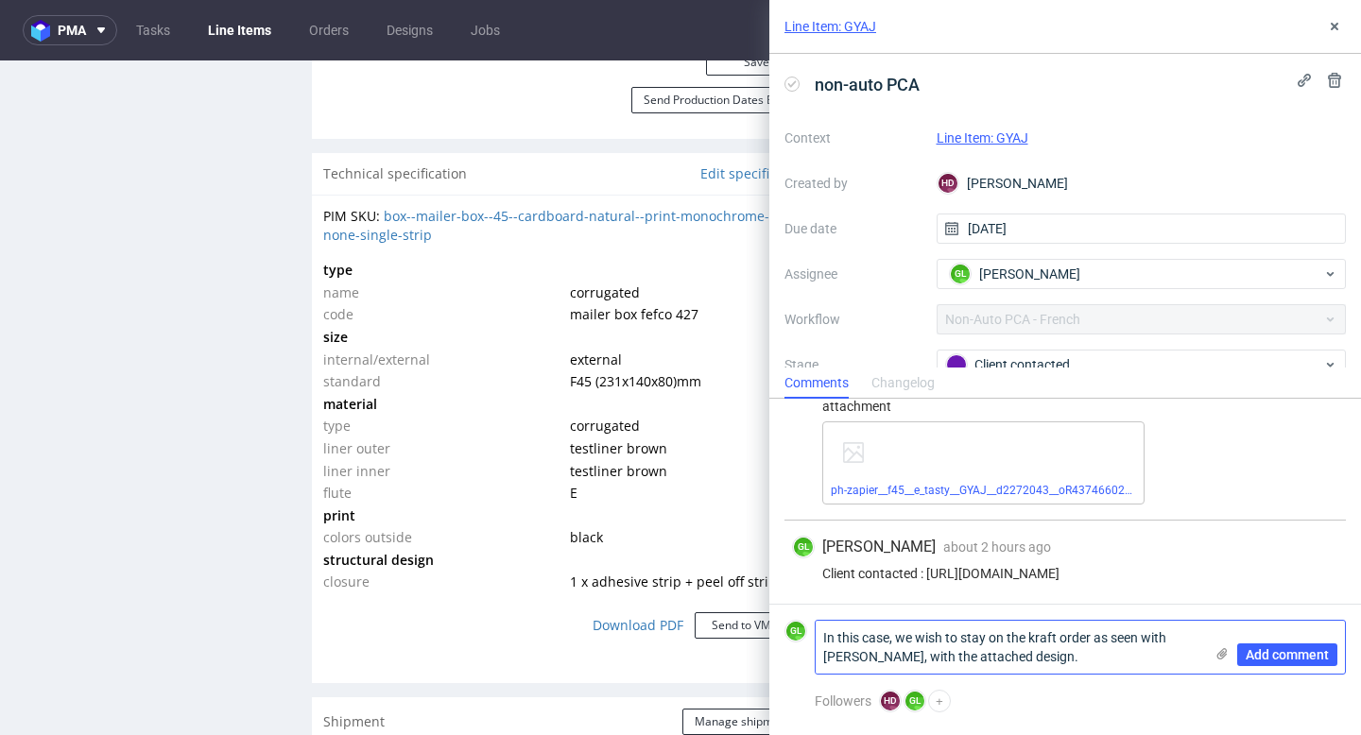
scroll to position [0, 0]
type textarea "In this case, we wish to stay on the kraft order as seen with Lisa, with the at…"
click at [1224, 657] on icon at bounding box center [1221, 653] width 15 height 15
click at [0, 0] on input "file" at bounding box center [0, 0] width 0 height 0
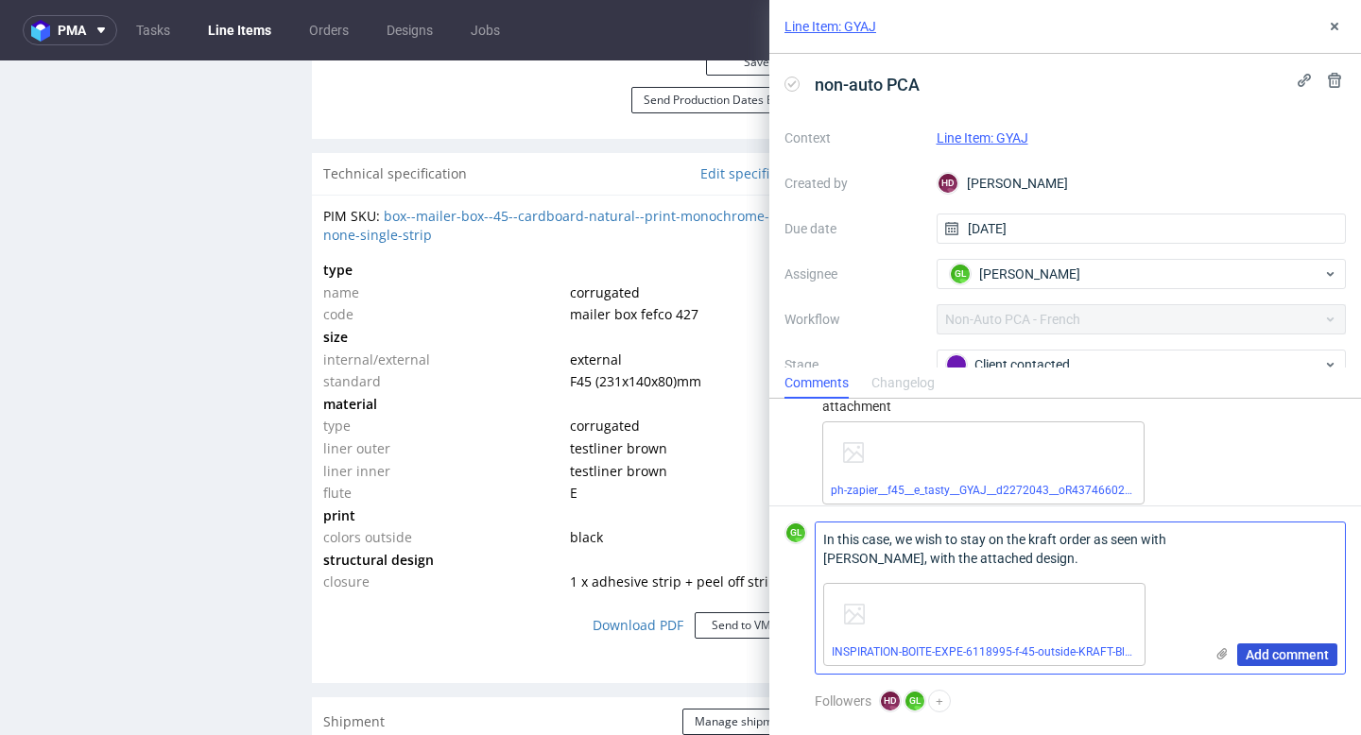
click at [1266, 658] on span "Add comment" at bounding box center [1287, 654] width 83 height 13
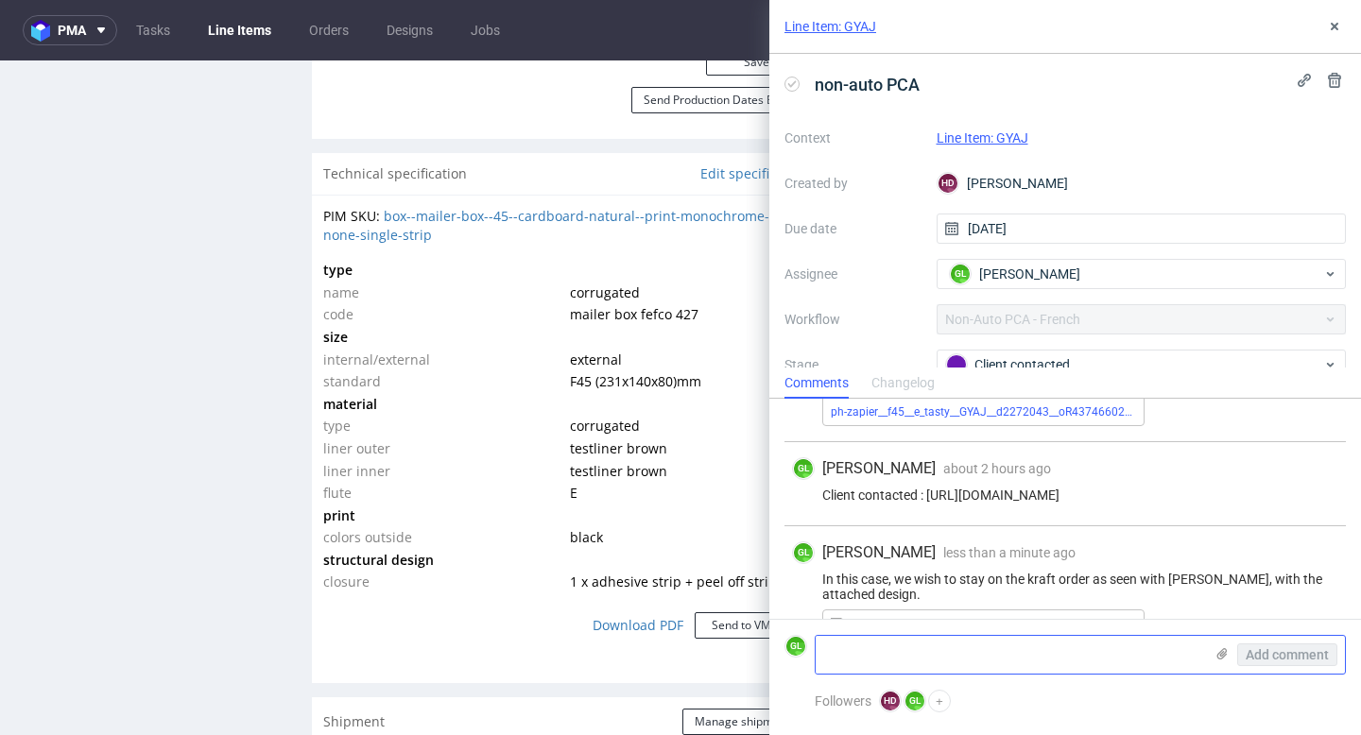
scroll to position [228, 0]
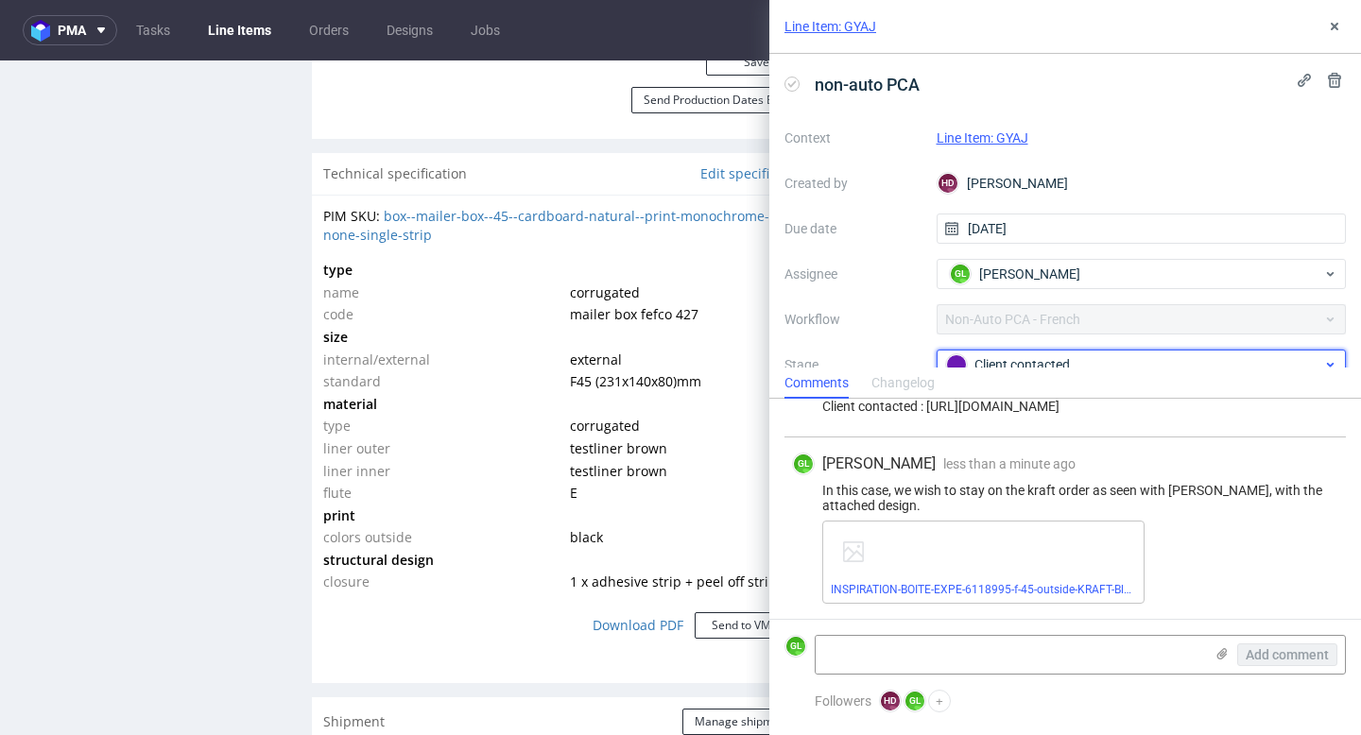
click at [1110, 354] on div "Client contacted" at bounding box center [1134, 364] width 376 height 21
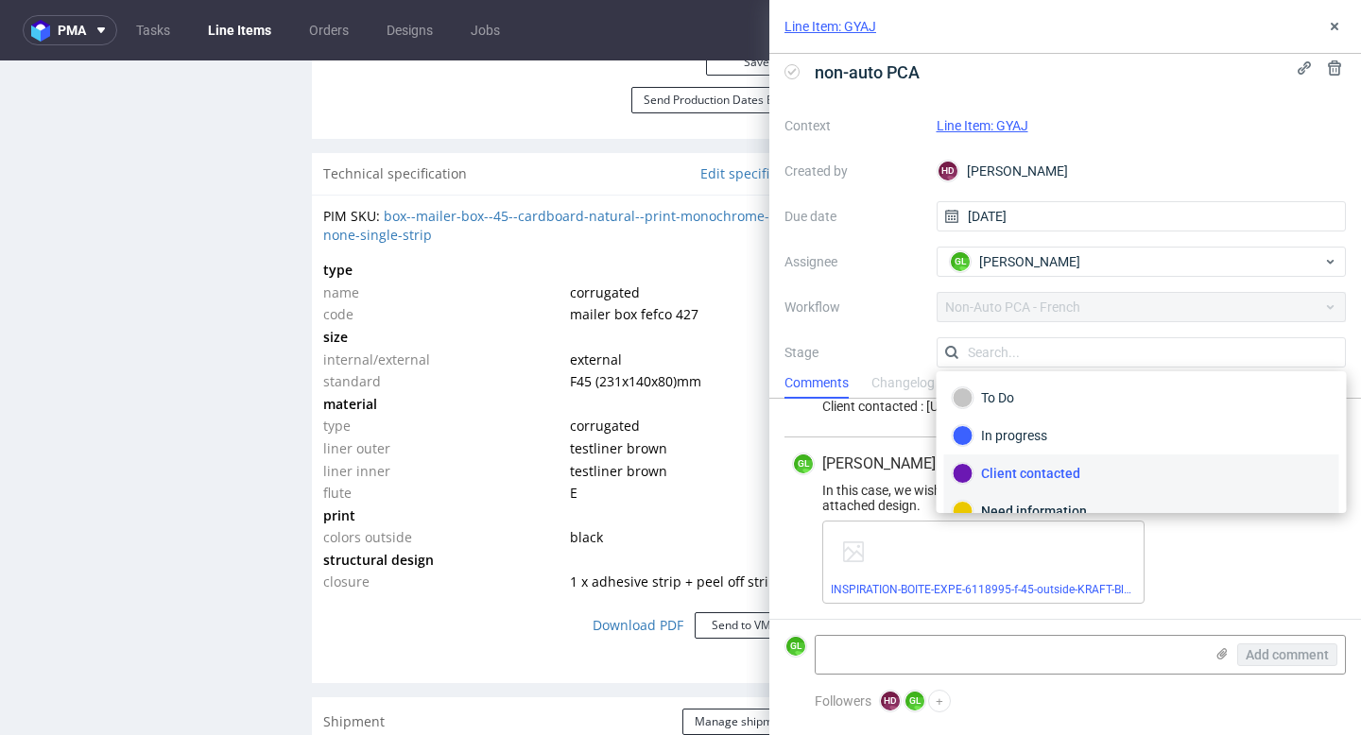
scroll to position [100, 0]
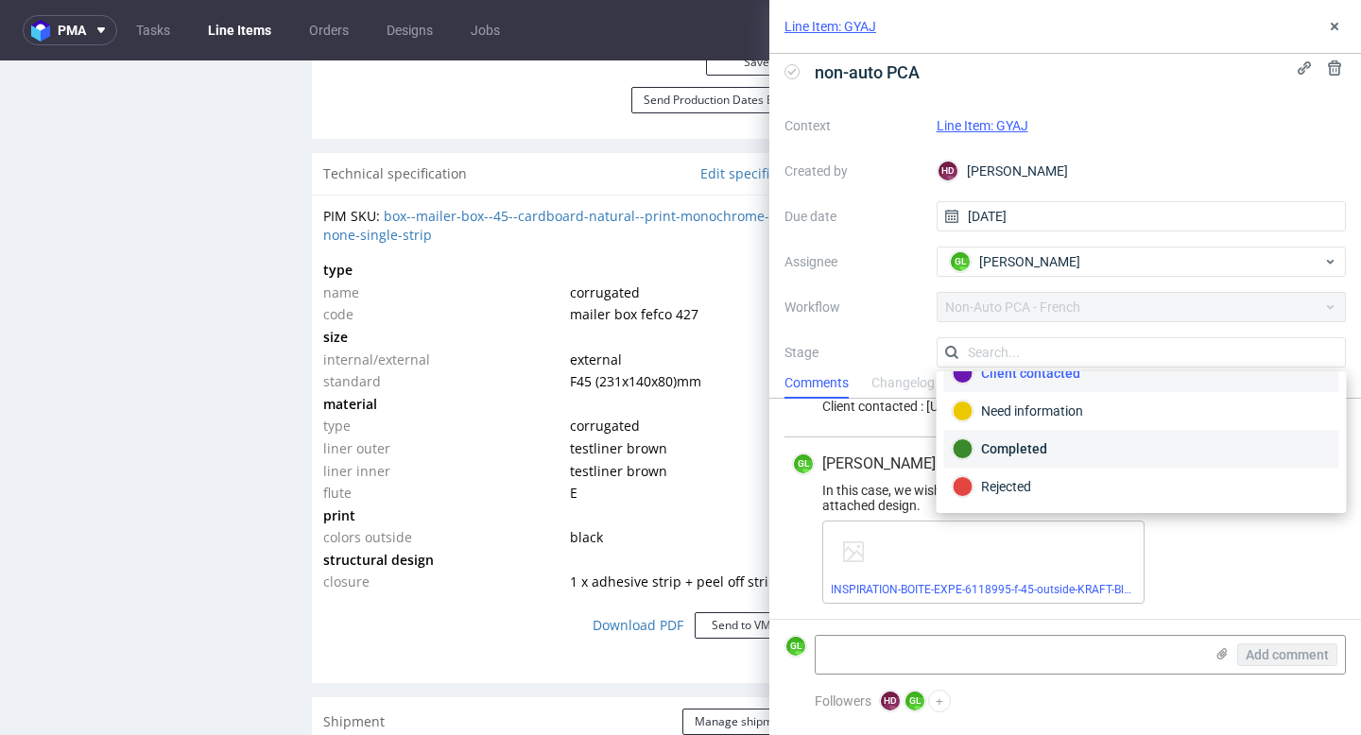
click at [1045, 446] on div "Completed" at bounding box center [1142, 448] width 378 height 21
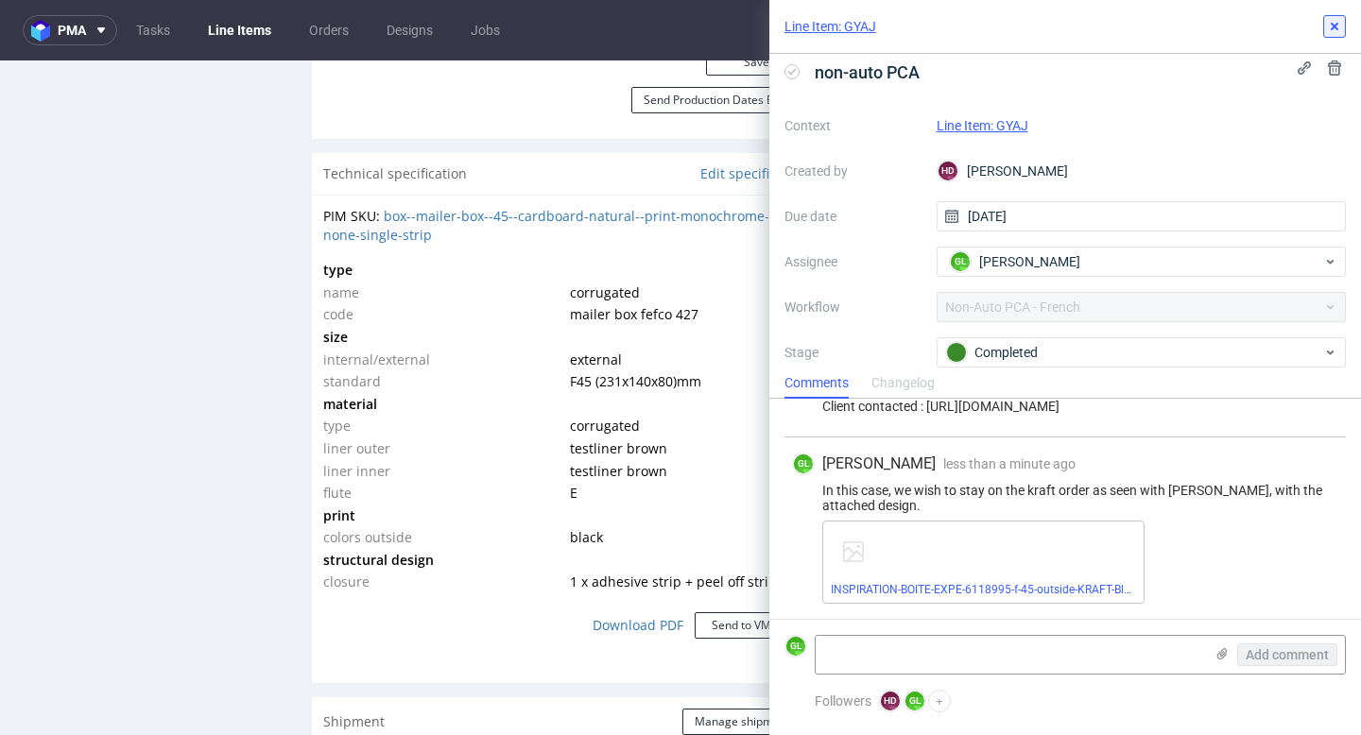
click at [1331, 26] on icon at bounding box center [1334, 26] width 15 height 15
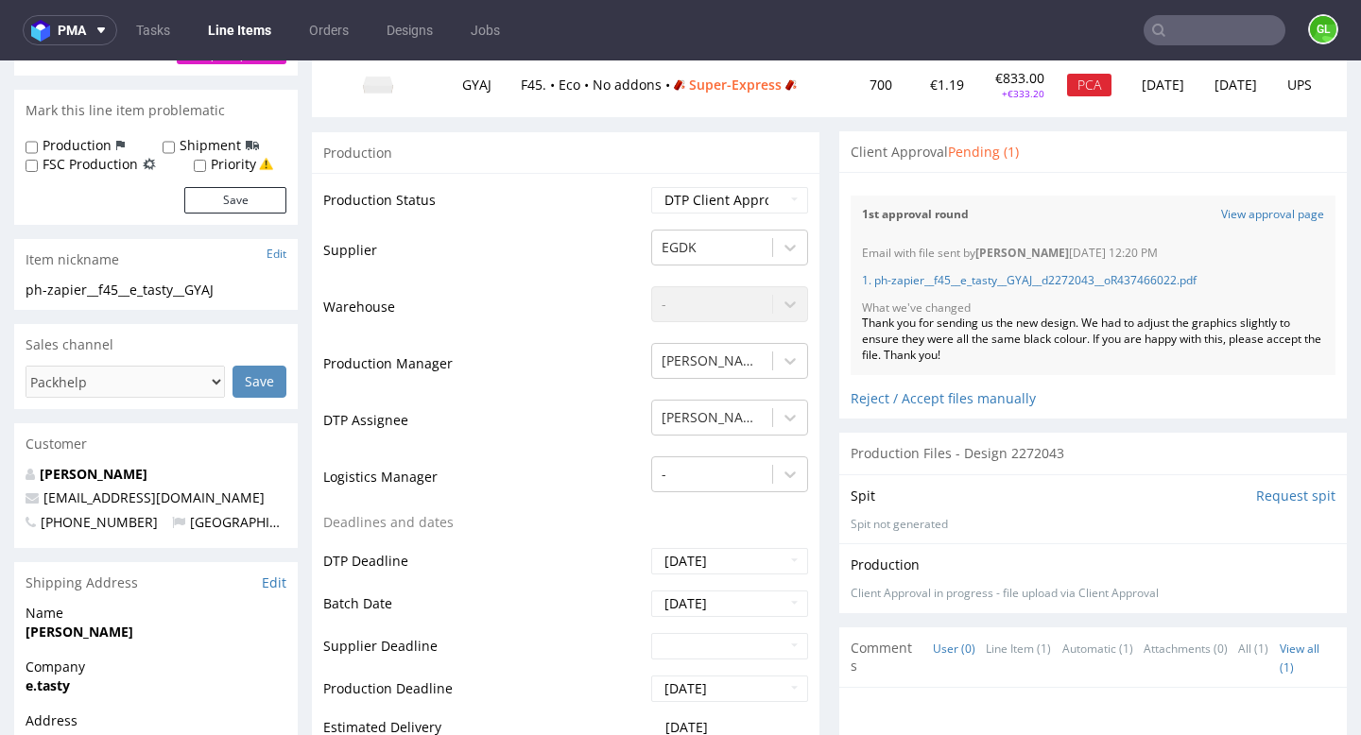
scroll to position [16, 0]
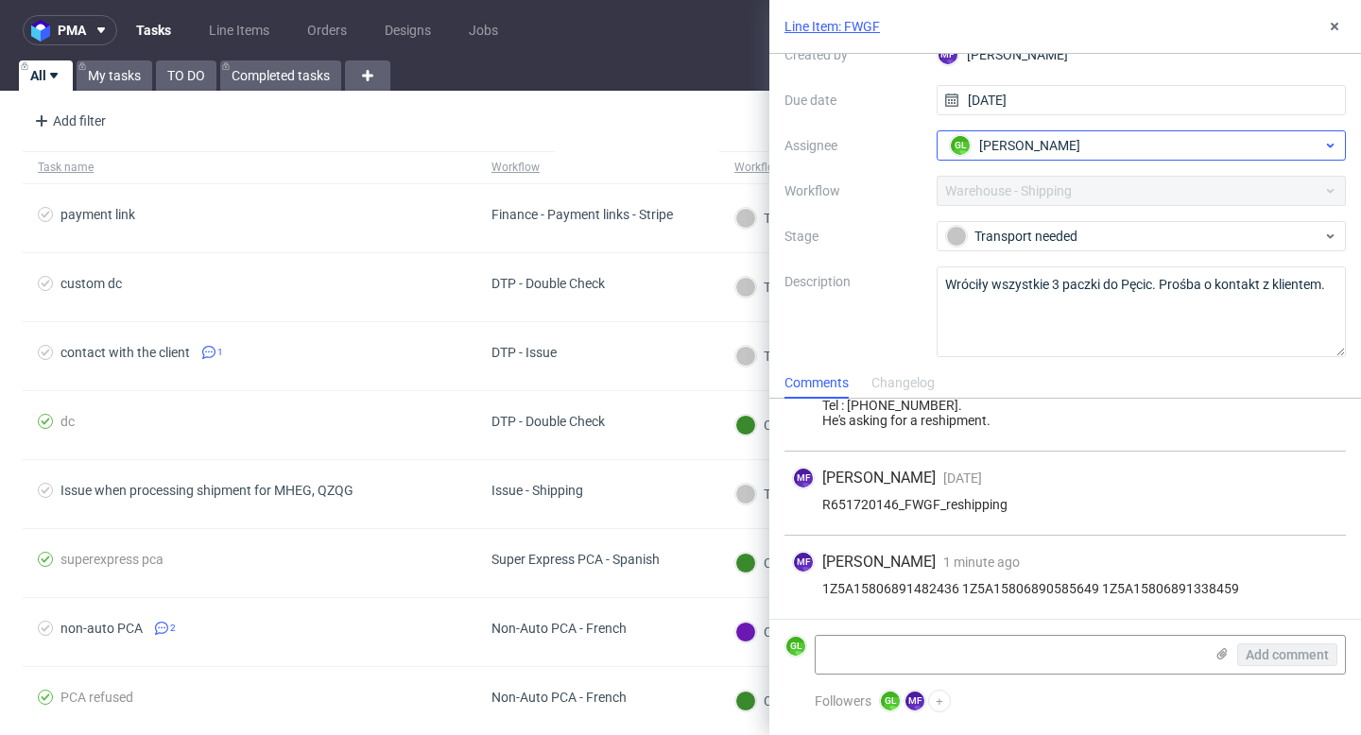
scroll to position [130, 0]
